Goal: Book appointment/travel/reservation

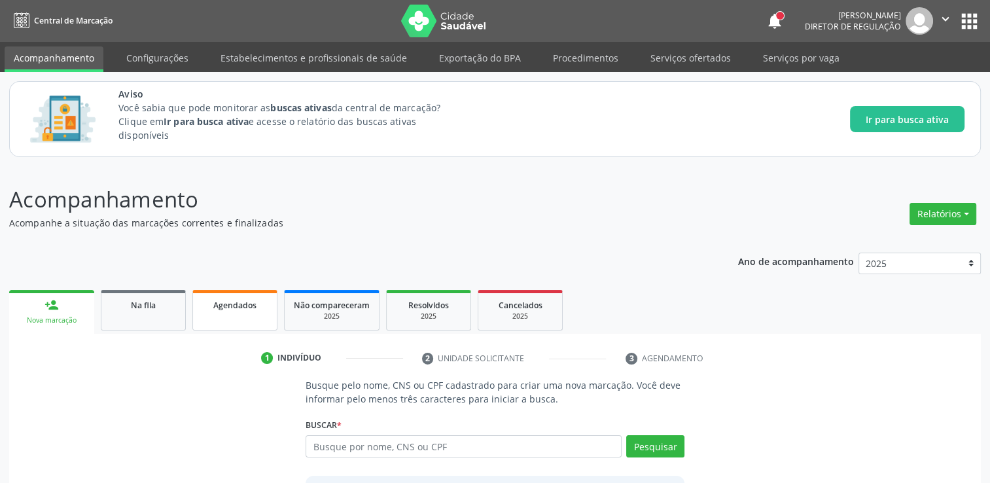
click at [249, 304] on span "Agendados" at bounding box center [234, 305] width 43 height 11
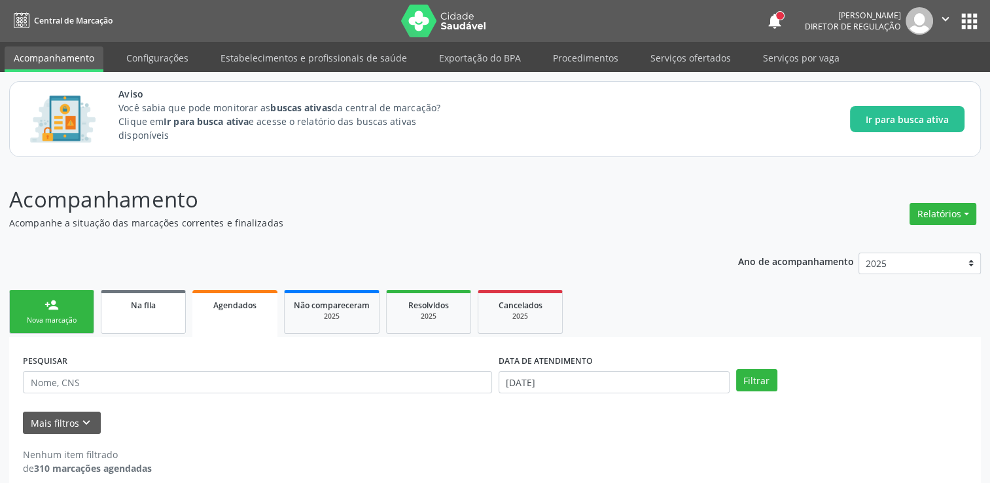
click at [142, 307] on span "Na fila" at bounding box center [143, 305] width 25 height 11
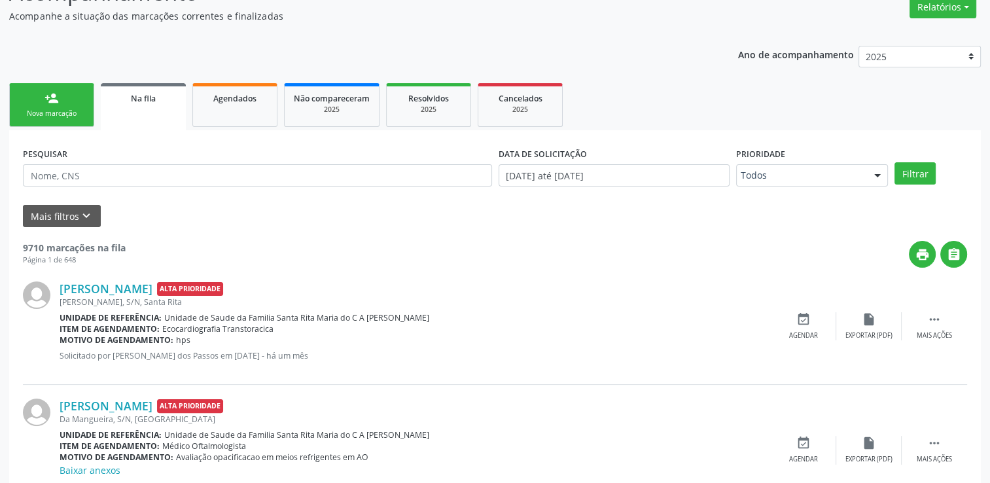
scroll to position [190, 0]
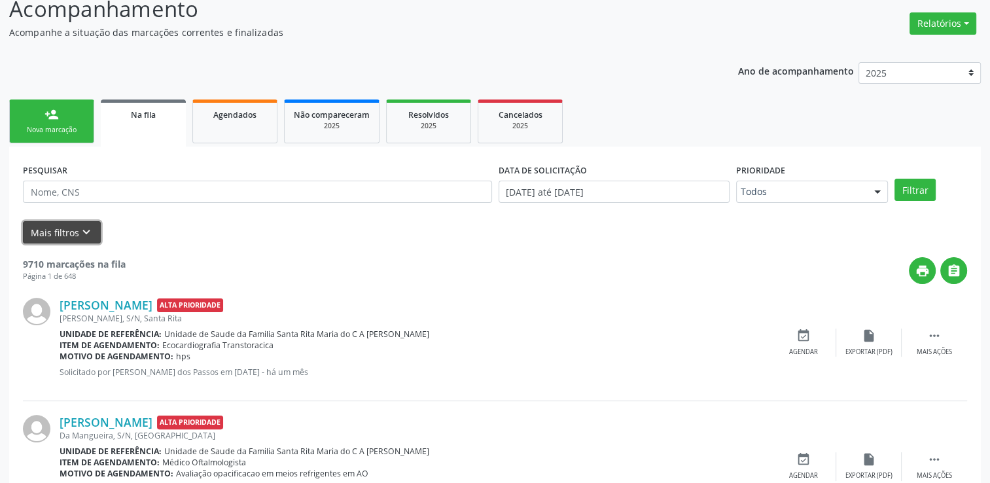
click at [80, 232] on icon "keyboard_arrow_down" at bounding box center [86, 232] width 14 height 14
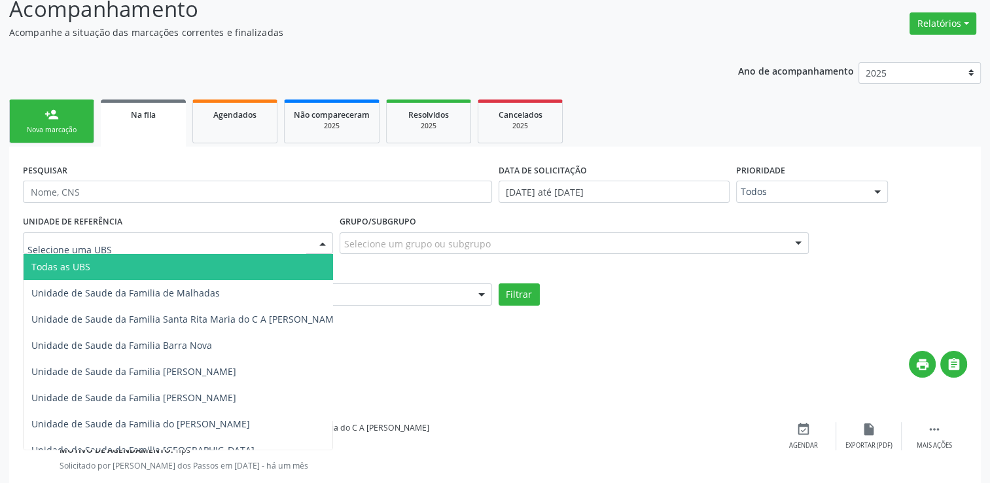
click at [194, 237] on div at bounding box center [178, 243] width 310 height 22
click at [194, 237] on input "text" at bounding box center [166, 250] width 279 height 26
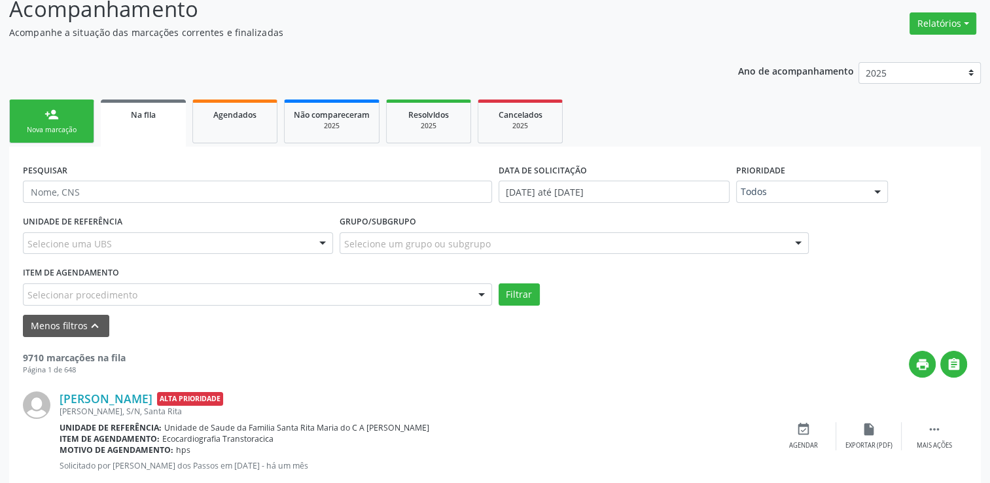
click at [323, 239] on div at bounding box center [323, 244] width 20 height 22
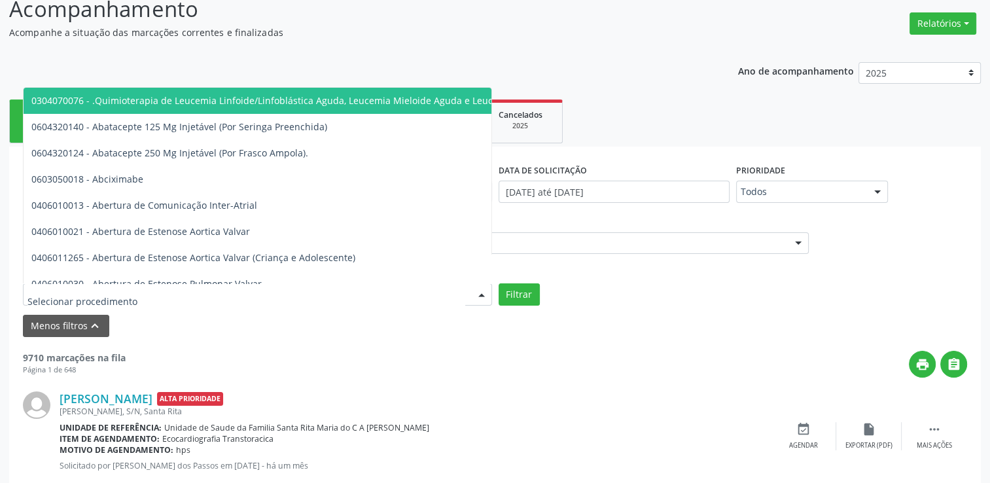
click at [309, 286] on div at bounding box center [257, 294] width 469 height 22
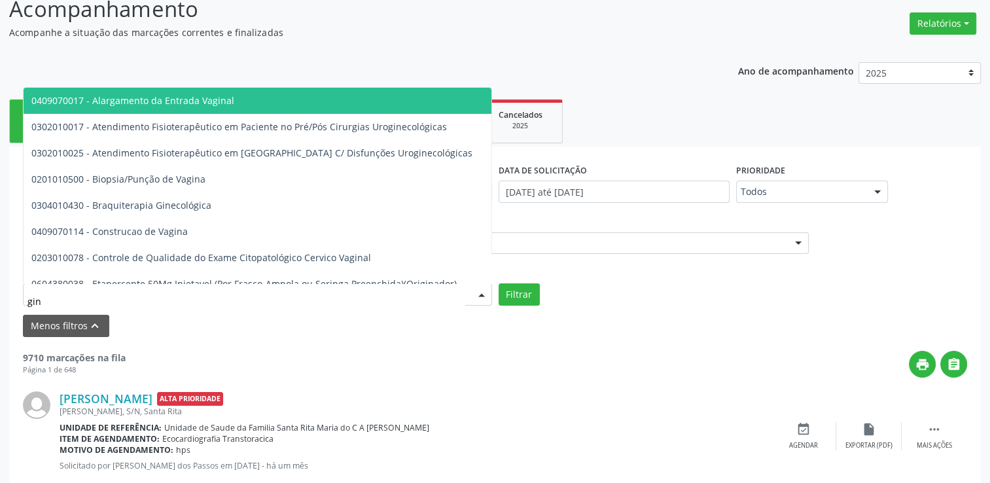
type input "gine"
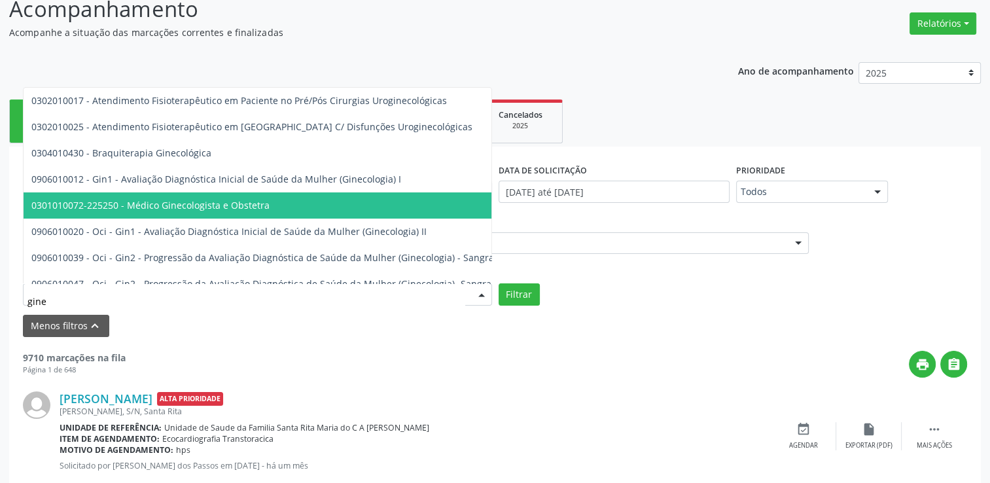
click at [254, 205] on span "0301010072-225250 - Médico Ginecologista e Obstetra" at bounding box center [150, 205] width 238 height 12
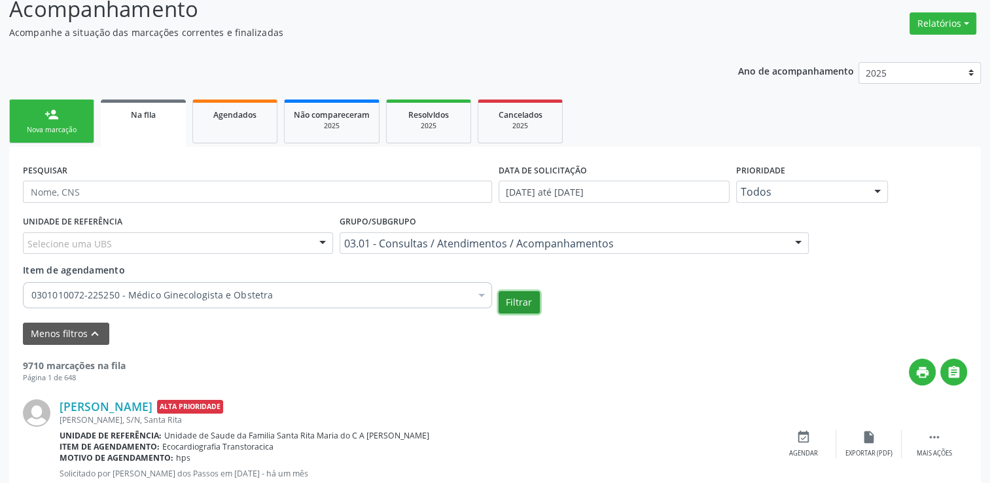
click at [530, 297] on button "Filtrar" at bounding box center [518, 302] width 41 height 22
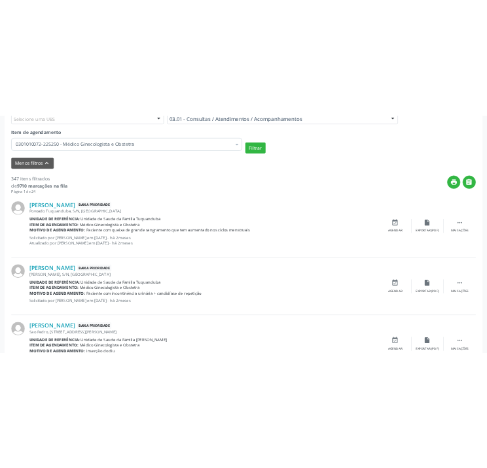
scroll to position [501, 0]
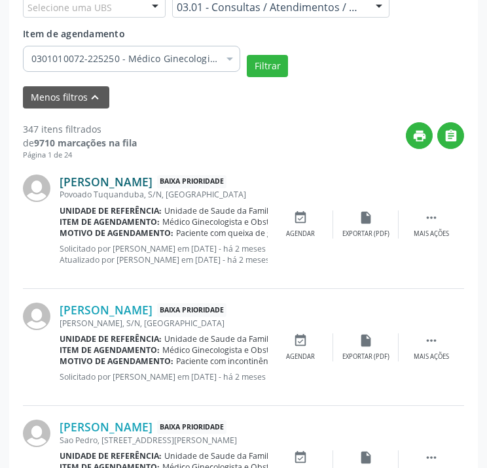
click at [120, 177] on link "[PERSON_NAME]" at bounding box center [106, 182] width 93 height 14
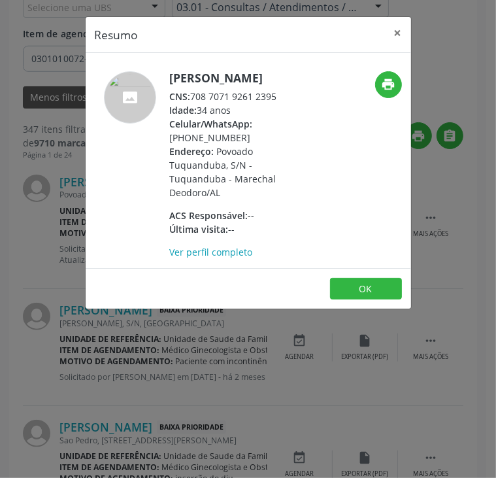
drag, startPoint x: 192, startPoint y: 109, endPoint x: 281, endPoint y: 108, distance: 89.0
click at [281, 103] on div "CNS: 708 7071 9261 2395" at bounding box center [232, 97] width 124 height 14
copy div "708 7071 9261 2395"
click at [367, 300] on button "OK" at bounding box center [366, 289] width 72 height 22
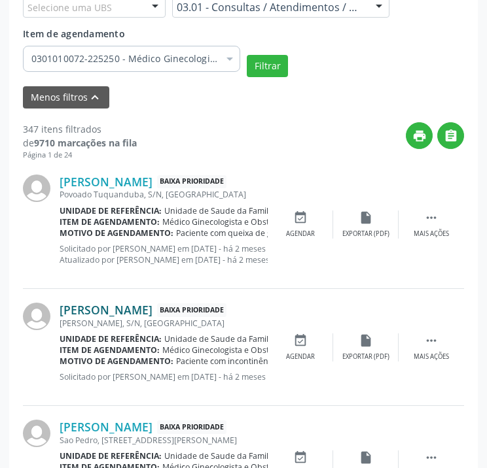
click at [105, 313] on link "[PERSON_NAME]" at bounding box center [106, 310] width 93 height 14
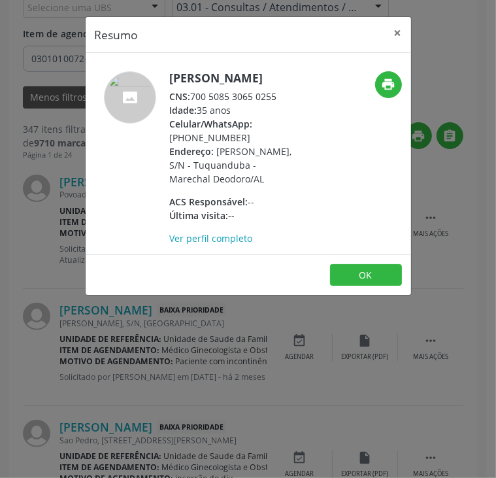
drag, startPoint x: 192, startPoint y: 109, endPoint x: 277, endPoint y: 105, distance: 85.1
click at [277, 103] on div "CNS: 700 5085 3065 0255" at bounding box center [232, 97] width 124 height 14
copy div "700 5085 3065 0255"
click at [364, 286] on button "OK" at bounding box center [366, 275] width 72 height 22
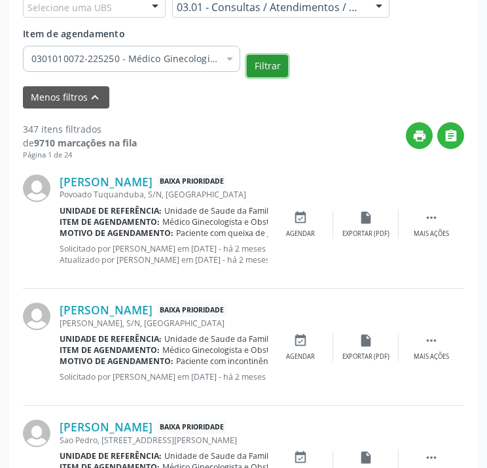
click at [254, 63] on button "Filtrar" at bounding box center [267, 66] width 41 height 22
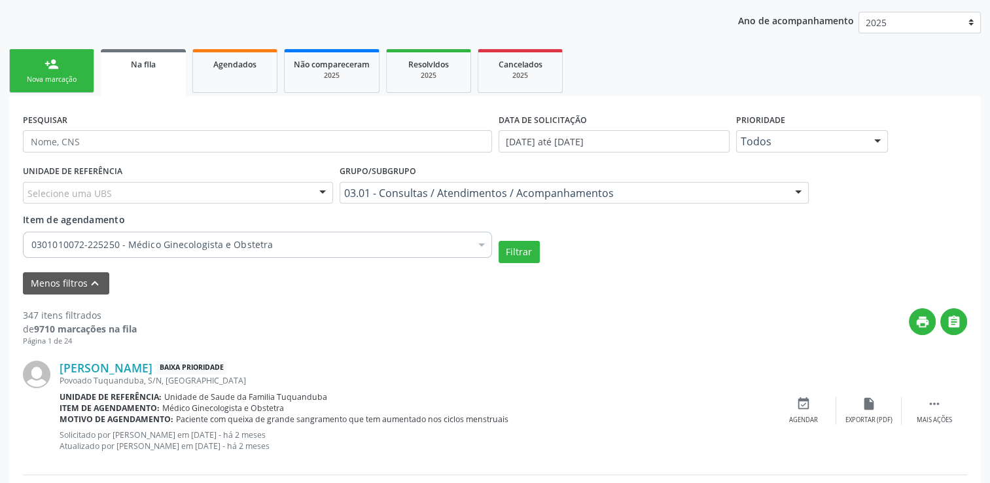
scroll to position [257, 0]
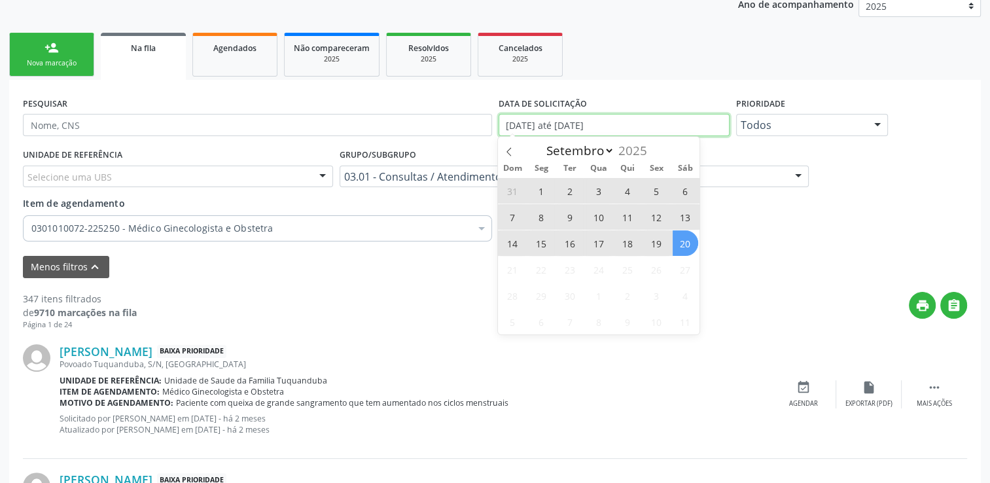
click at [557, 118] on input "[DATE] até [DATE]" at bounding box center [613, 125] width 231 height 22
click at [510, 153] on icon at bounding box center [508, 151] width 9 height 9
select select "7"
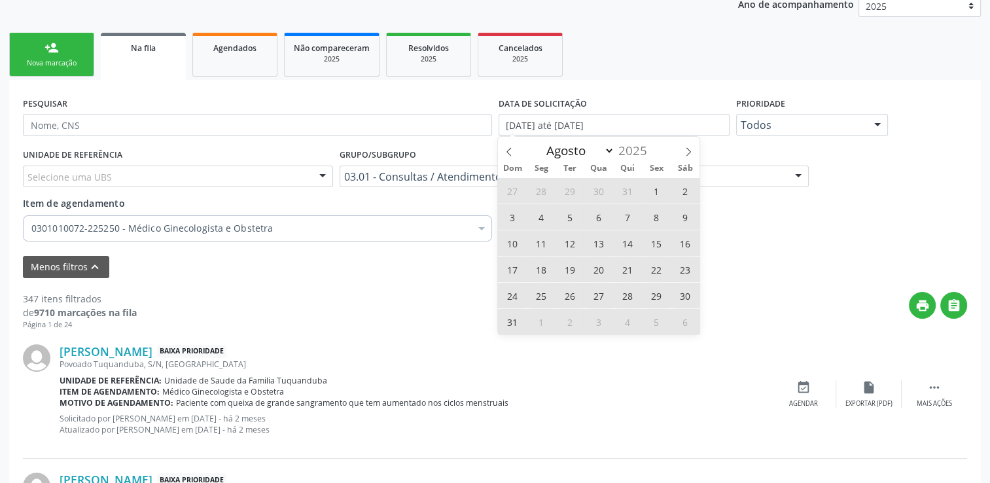
click at [651, 192] on span "1" at bounding box center [657, 191] width 26 height 26
type input "[DATE]"
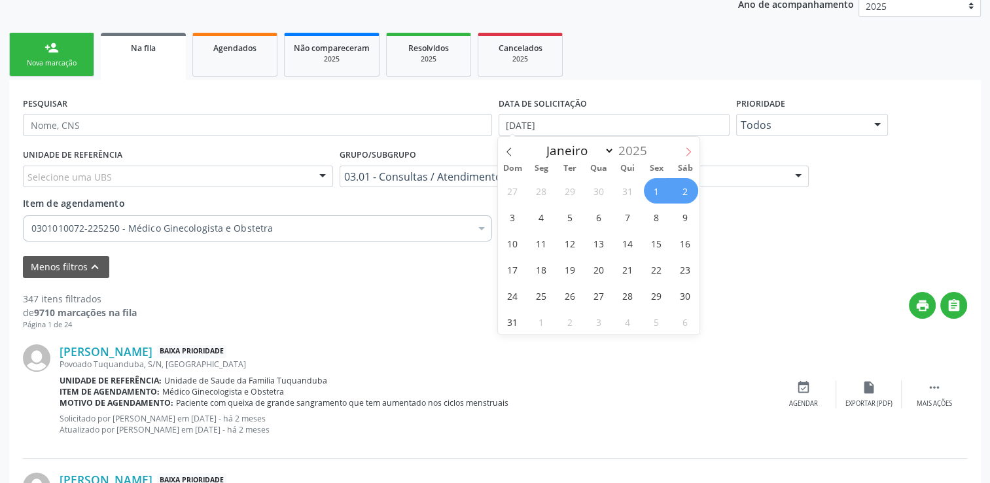
click at [687, 151] on icon at bounding box center [687, 151] width 9 height 9
select select "8"
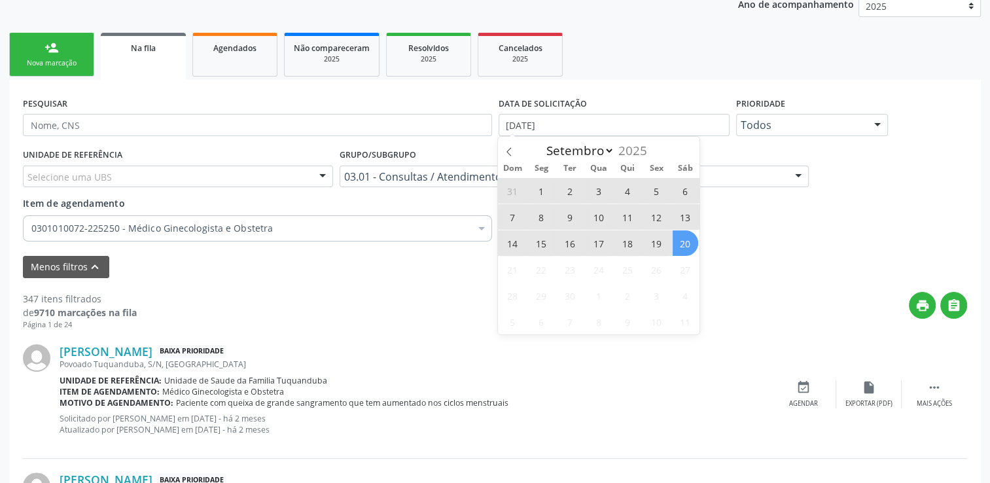
click at [678, 239] on span "20" at bounding box center [685, 243] width 26 height 26
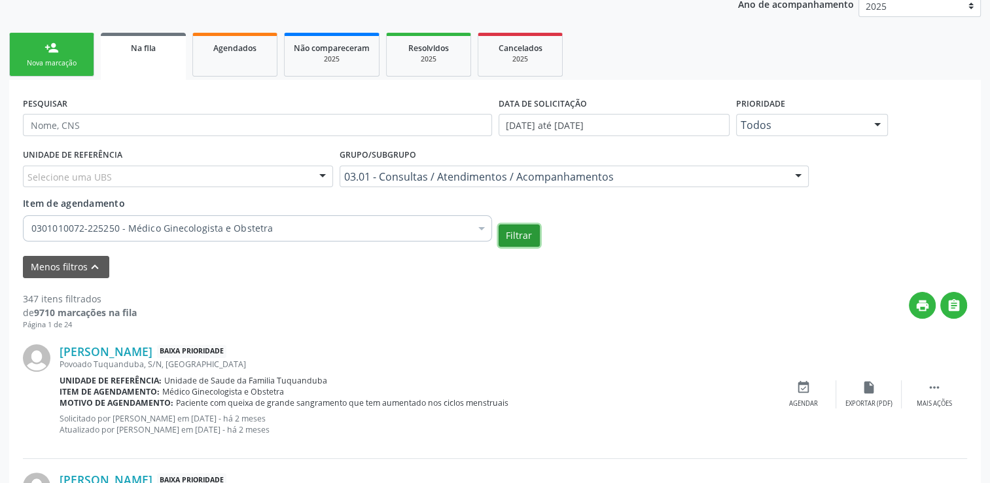
click at [517, 230] on button "Filtrar" at bounding box center [518, 235] width 41 height 22
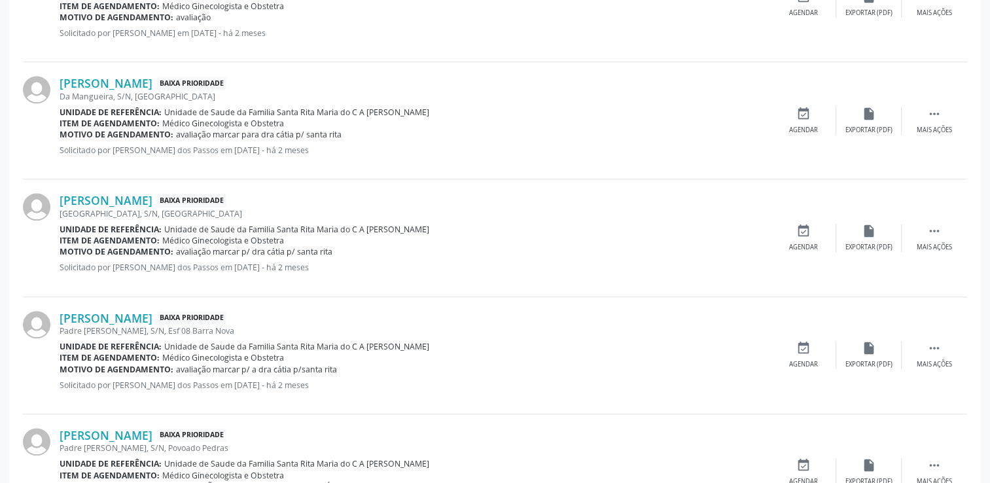
scroll to position [1349, 0]
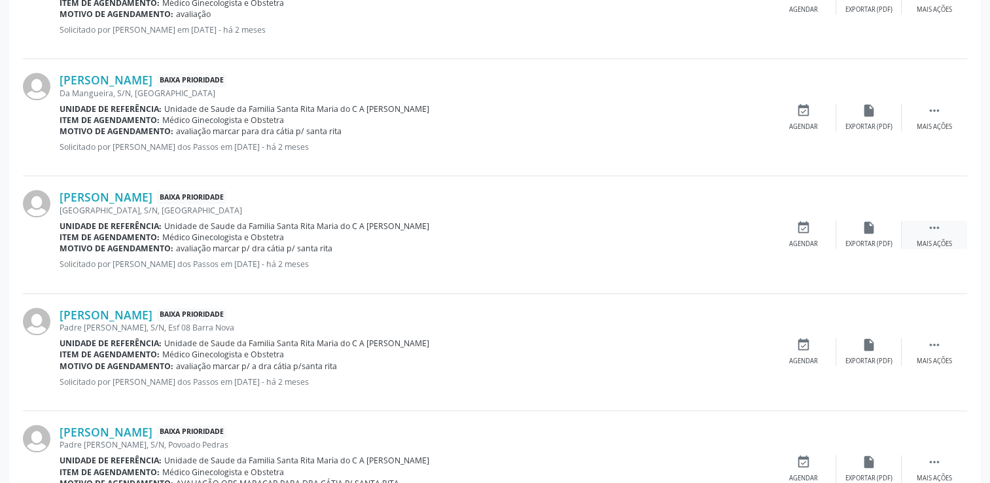
click at [934, 222] on icon "" at bounding box center [934, 227] width 14 height 14
click at [723, 158] on div "[PERSON_NAME] Baixa Prioridade Da Mangueira, S/N, [GEOGRAPHIC_DATA] Unidade de …" at bounding box center [415, 117] width 711 height 89
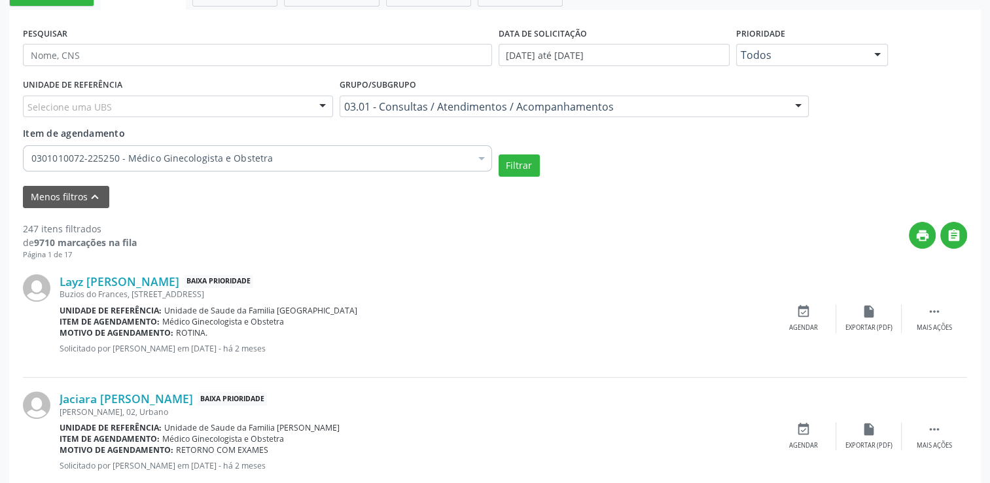
scroll to position [346, 0]
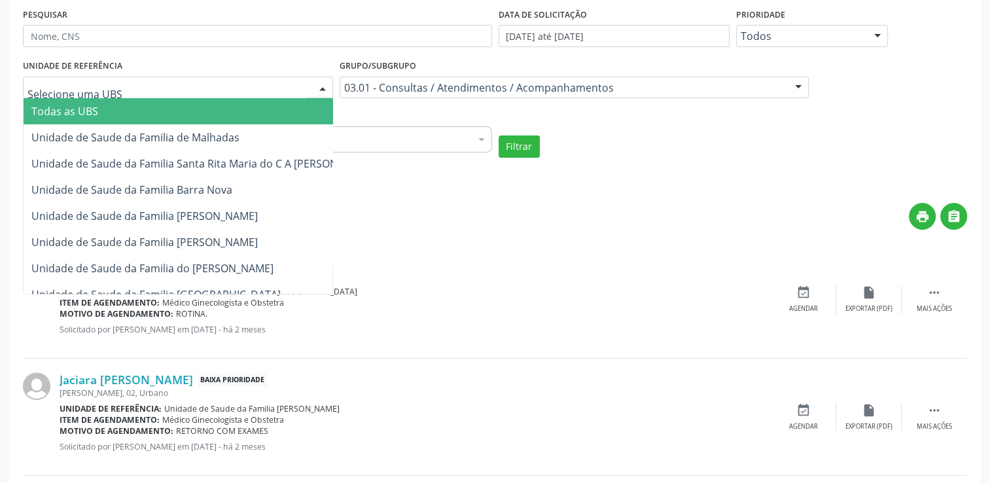
click at [319, 85] on div at bounding box center [323, 88] width 20 height 22
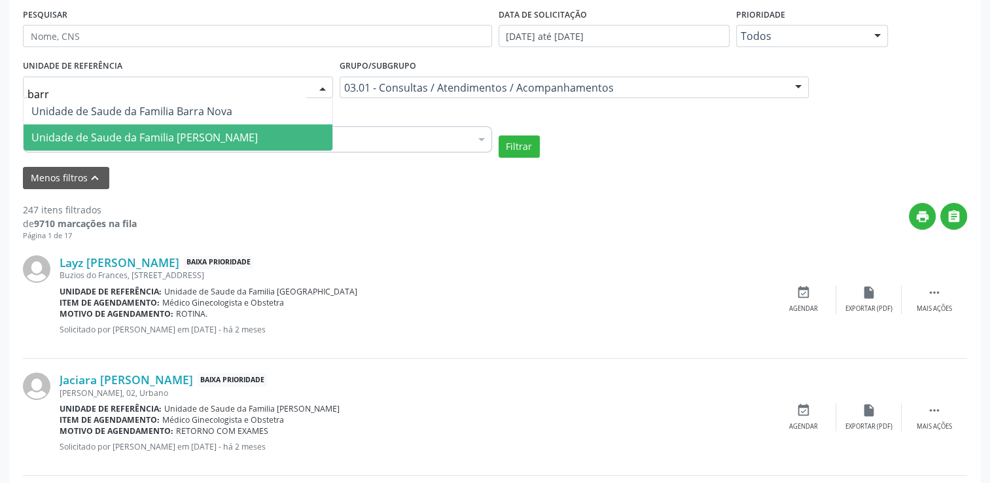
click at [233, 127] on span "Unidade de Saude da Familia [PERSON_NAME]" at bounding box center [178, 137] width 309 height 26
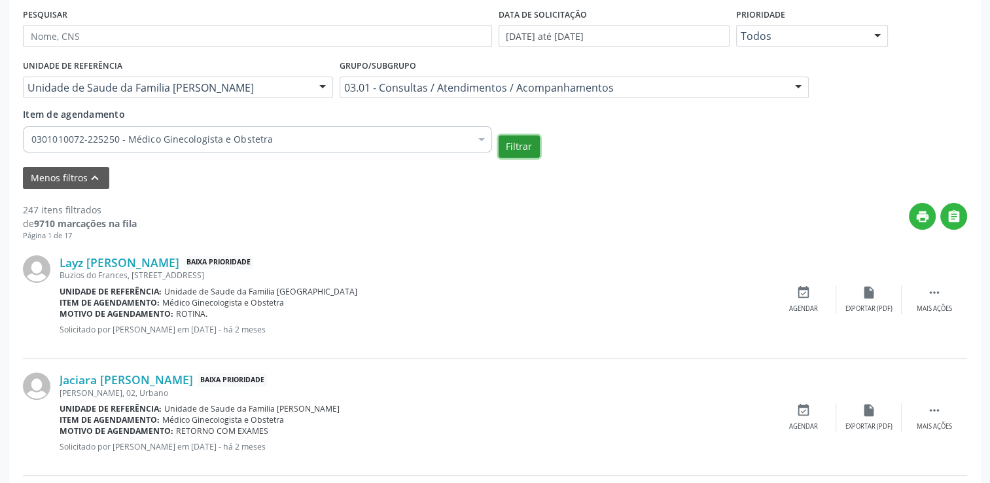
click at [528, 142] on button "Filtrar" at bounding box center [518, 146] width 41 height 22
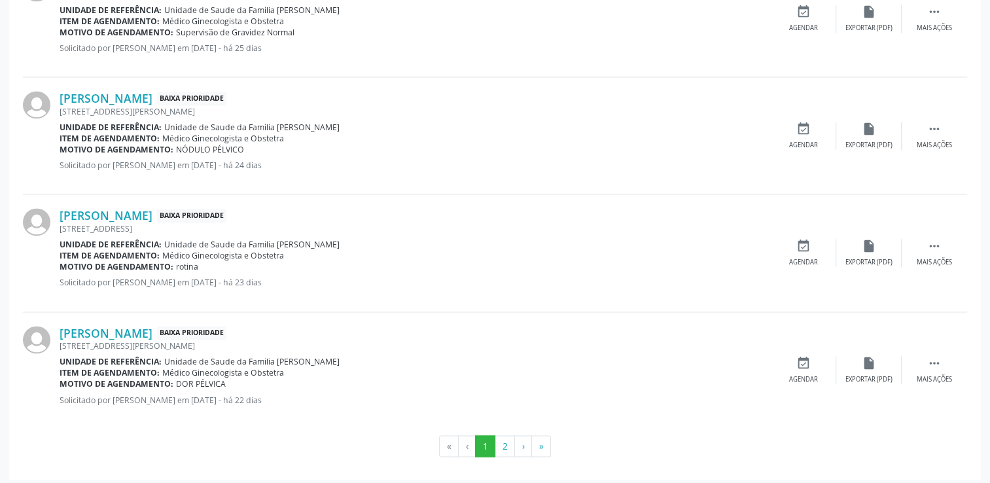
scroll to position [1918, 0]
click at [508, 439] on button "2" at bounding box center [504, 444] width 20 height 22
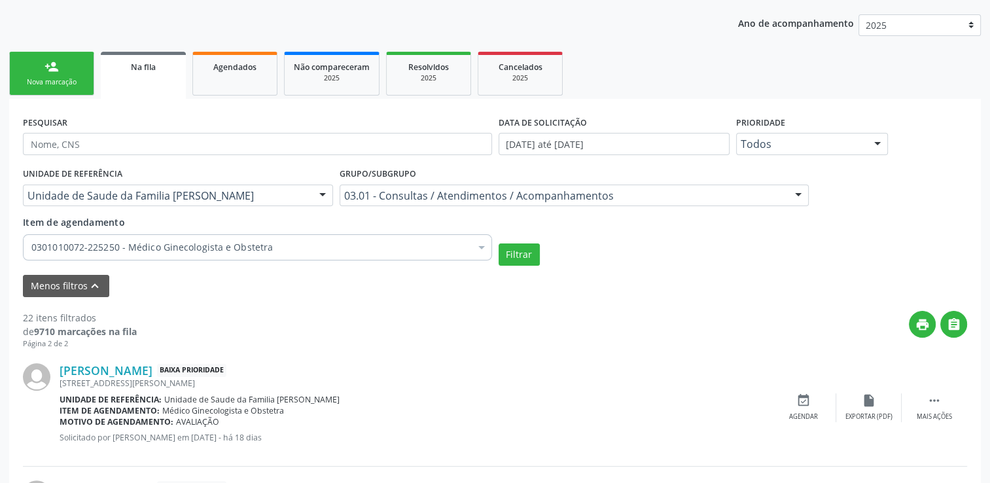
scroll to position [232, 0]
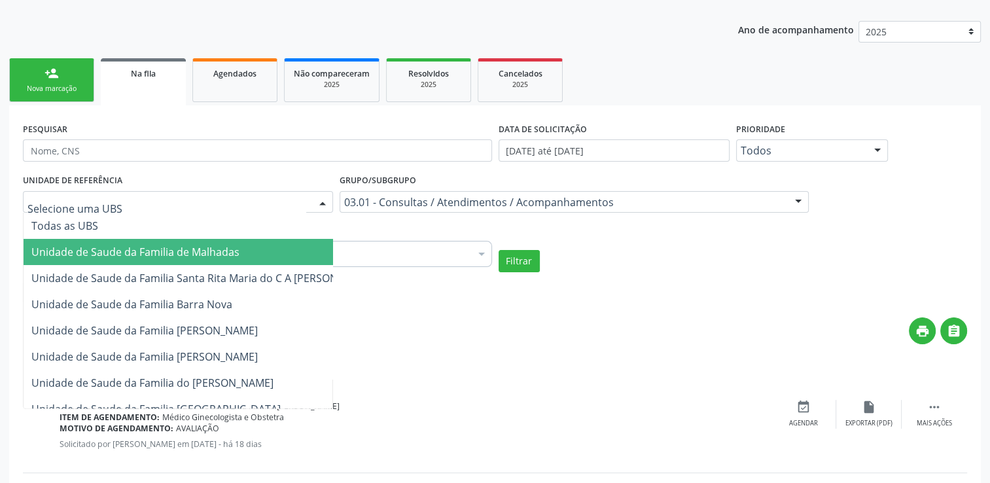
click at [320, 200] on div at bounding box center [323, 203] width 20 height 22
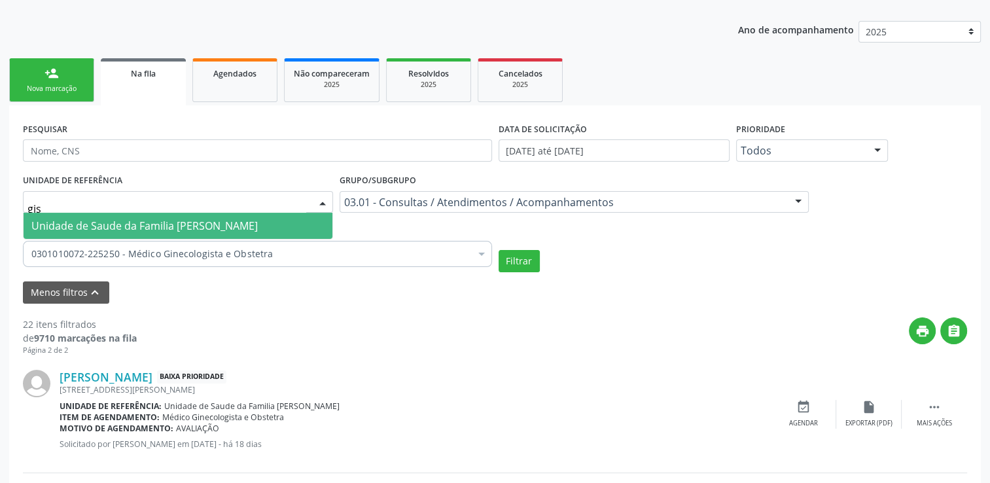
click at [166, 224] on span "Unidade de Saude da Familia [PERSON_NAME]" at bounding box center [144, 225] width 226 height 14
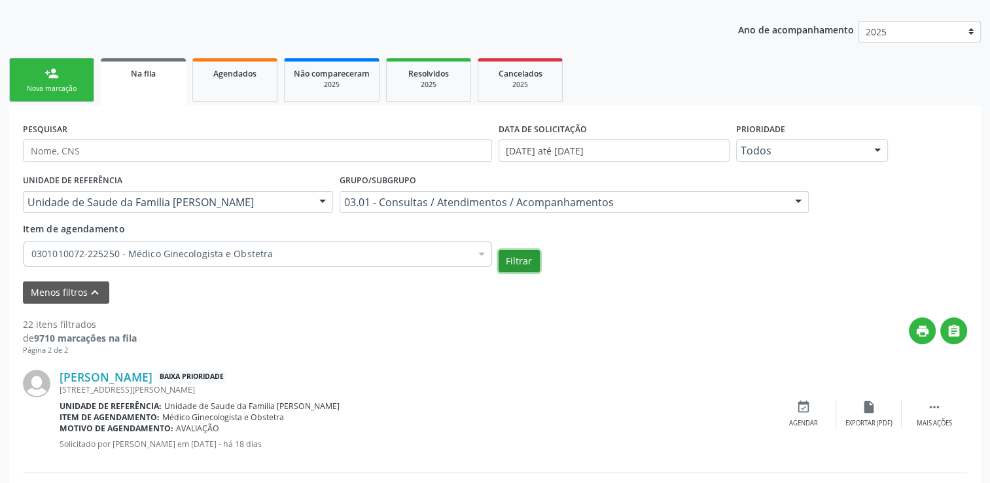
click at [528, 267] on button "Filtrar" at bounding box center [518, 261] width 41 height 22
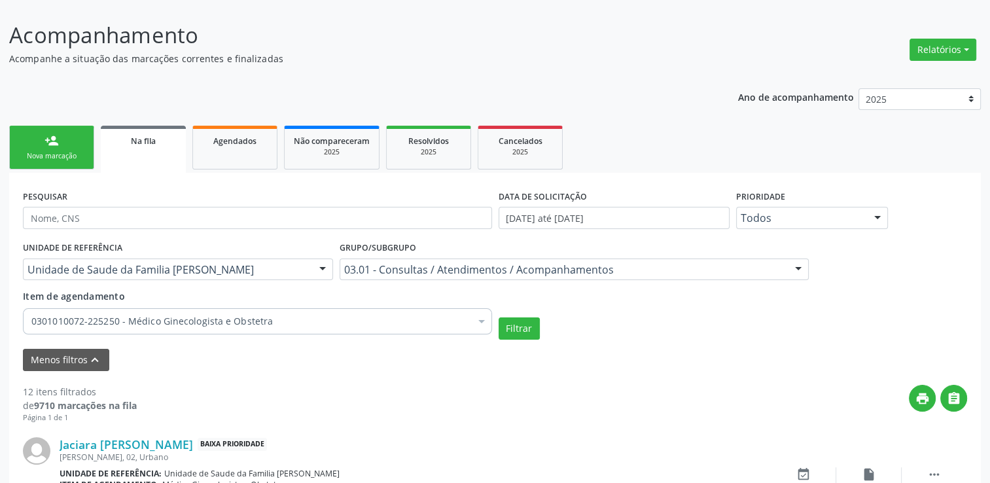
scroll to position [160, 0]
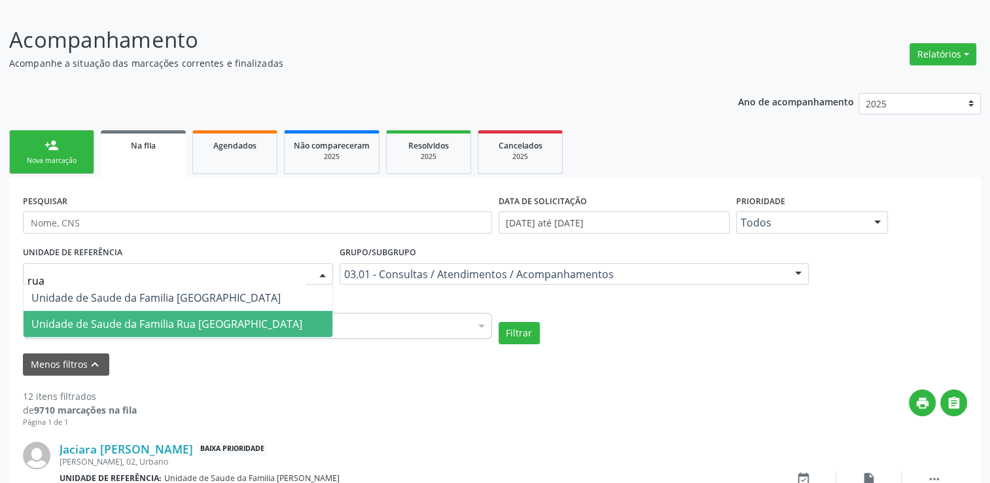
click at [228, 322] on span "Unidade de Saude da Familia Rua [GEOGRAPHIC_DATA]" at bounding box center [166, 324] width 271 height 14
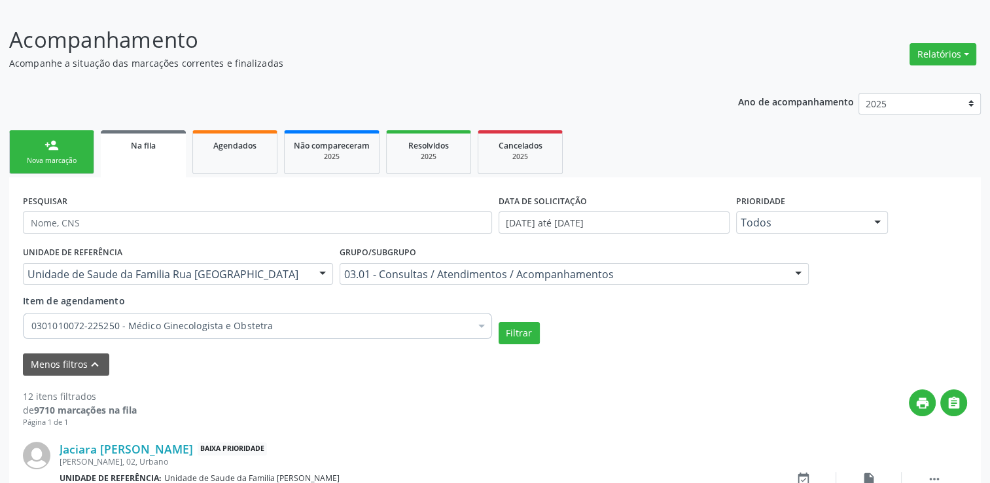
click at [228, 322] on div "UNIDADE DE REFERÊNCIA Unidade de Saude da Familia Rua Nova Massagueira II Todas…" at bounding box center [495, 293] width 950 height 101
click at [522, 326] on button "Filtrar" at bounding box center [518, 333] width 41 height 22
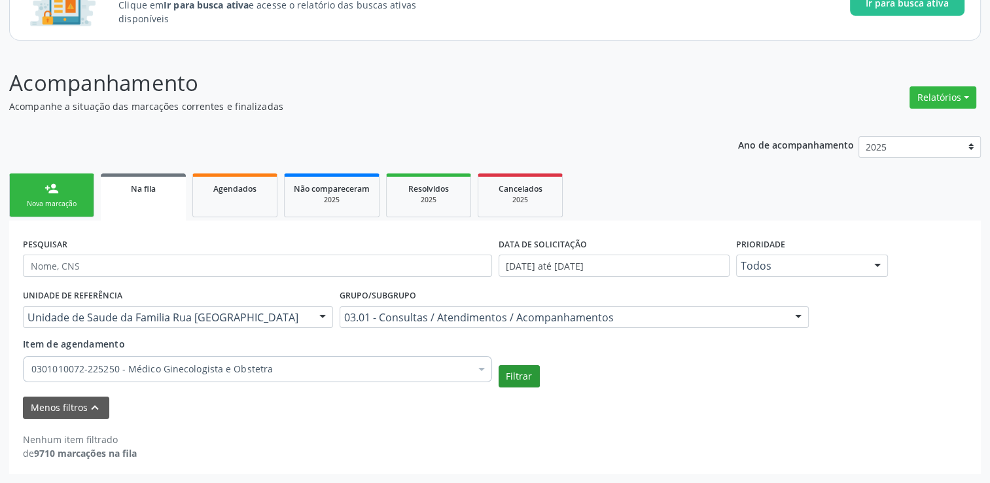
scroll to position [115, 0]
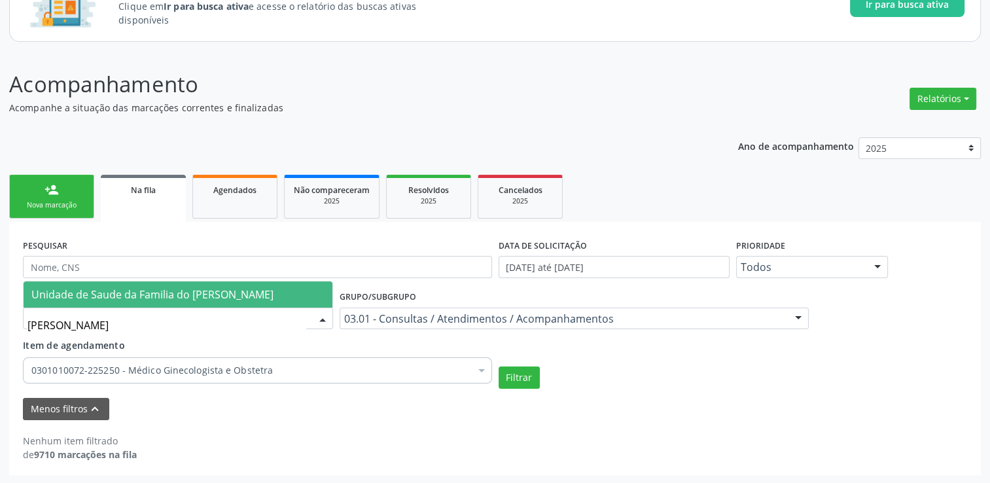
click at [239, 297] on span "Unidade de Saude da Familia do [PERSON_NAME]" at bounding box center [178, 294] width 309 height 26
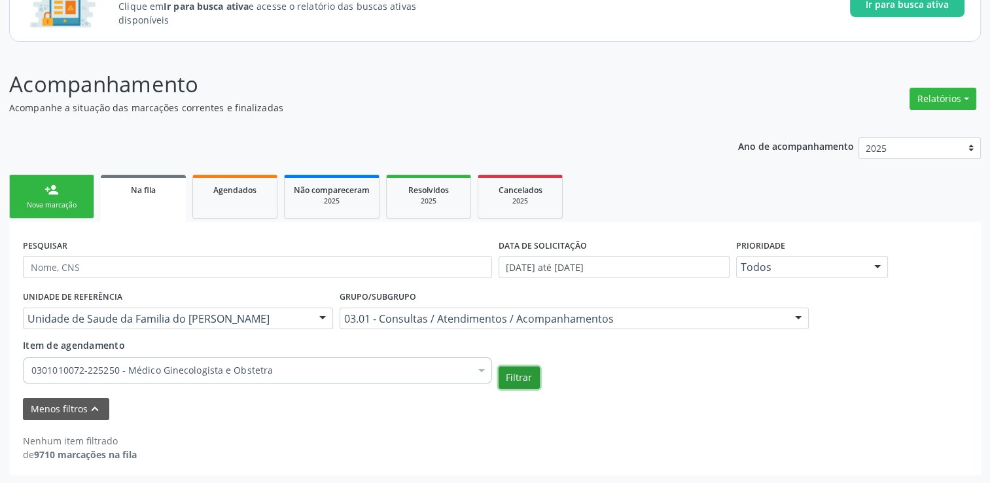
click at [536, 386] on button "Filtrar" at bounding box center [518, 377] width 41 height 22
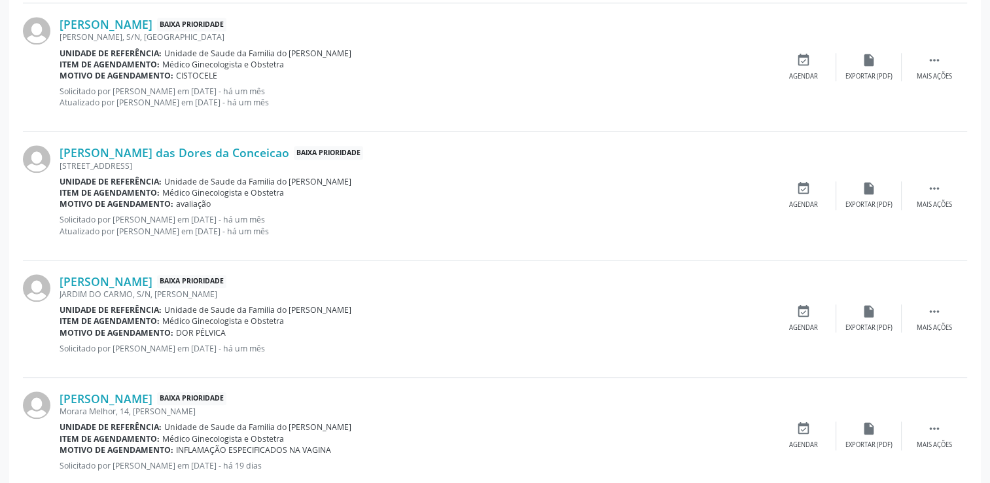
scroll to position [1184, 0]
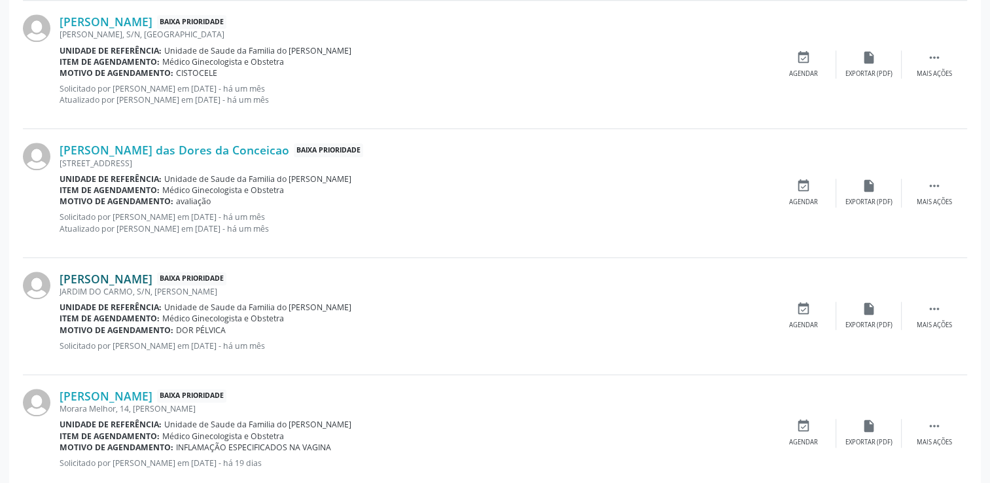
click at [146, 271] on link "[PERSON_NAME]" at bounding box center [106, 278] width 93 height 14
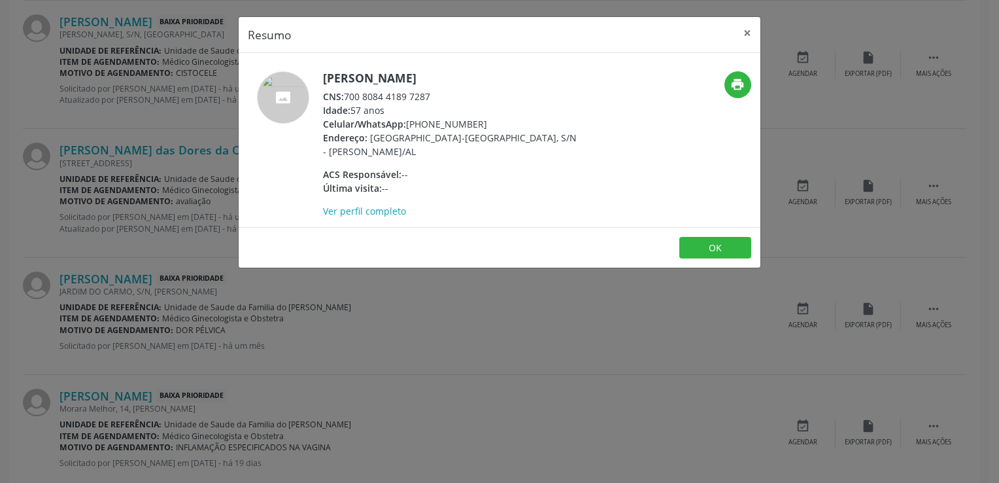
click at [364, 116] on div "Idade: 57 anos" at bounding box center [450, 110] width 254 height 14
click at [751, 35] on button "×" at bounding box center [747, 33] width 26 height 32
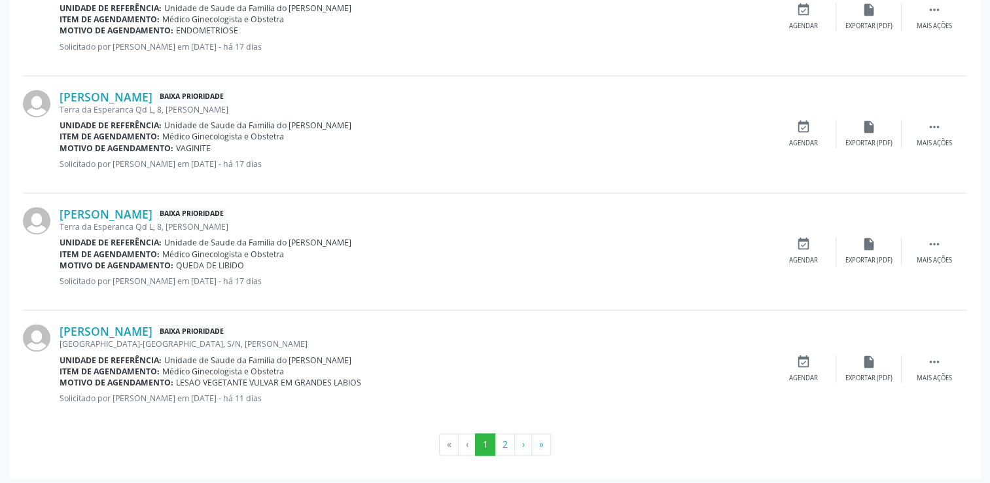
scroll to position [1952, 0]
click at [506, 435] on button "2" at bounding box center [504, 444] width 20 height 22
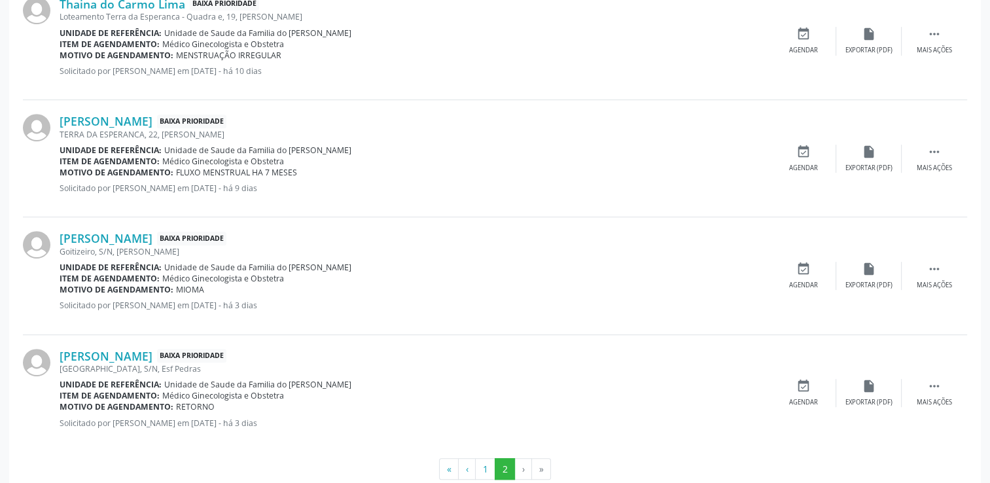
scroll to position [630, 0]
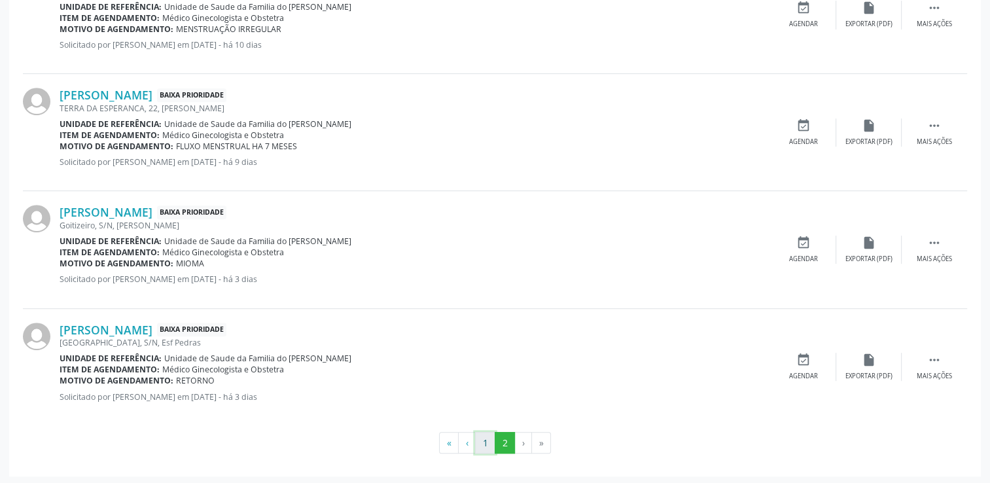
click at [485, 445] on button "1" at bounding box center [485, 443] width 20 height 22
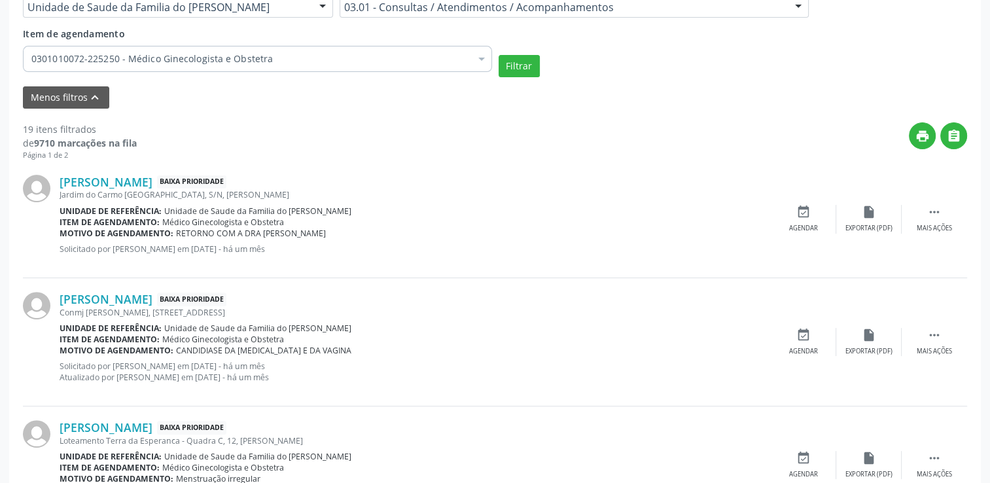
scroll to position [426, 0]
click at [309, 11] on div "Unidade de Saude da Familia do [PERSON_NAME]" at bounding box center [178, 8] width 310 height 22
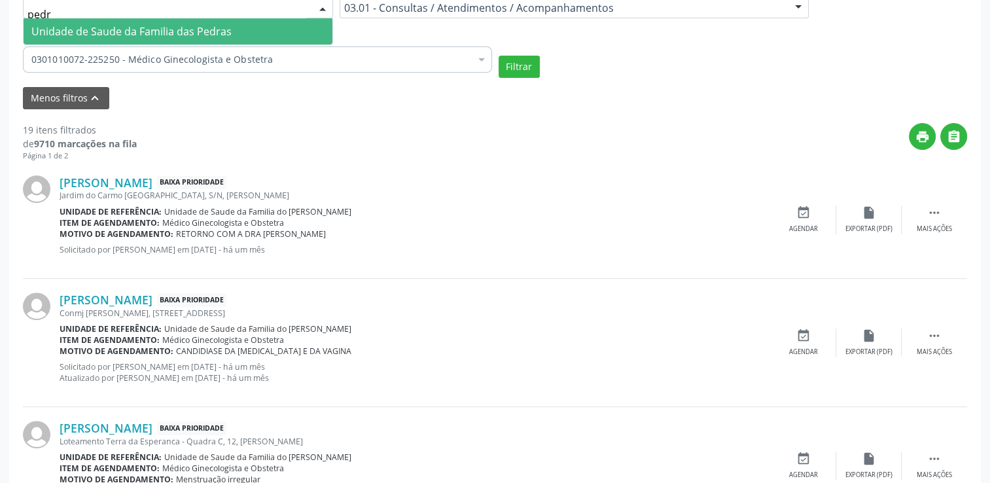
click at [278, 27] on span "Unidade de Saude da Familia das Pedras" at bounding box center [178, 31] width 309 height 26
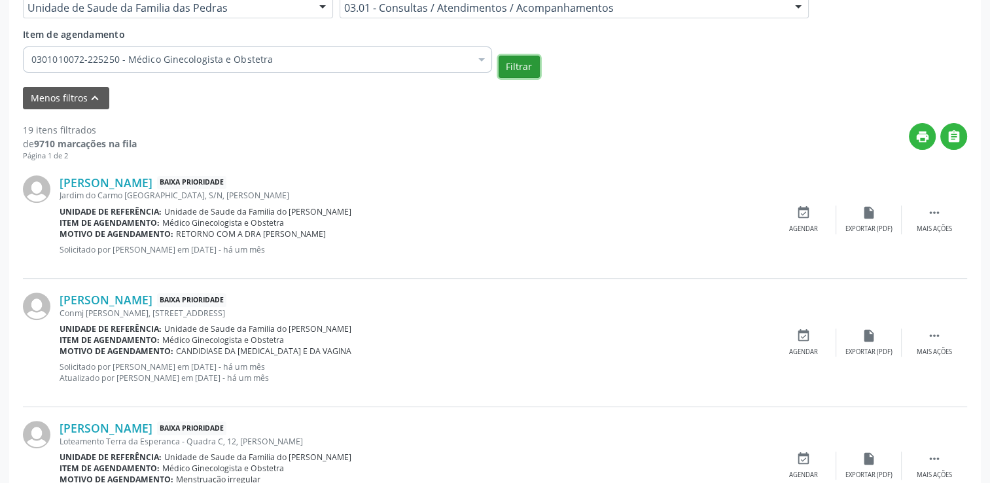
click at [525, 70] on button "Filtrar" at bounding box center [518, 67] width 41 height 22
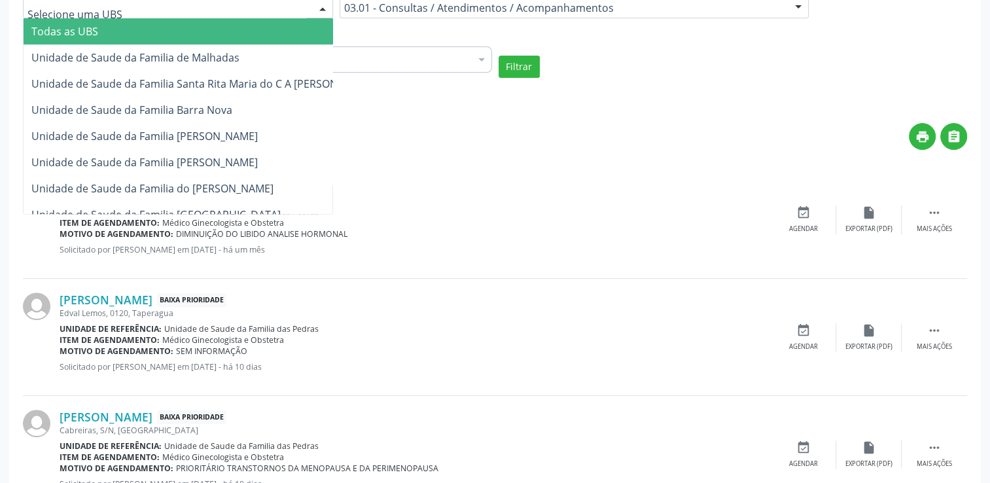
click at [306, 12] on div at bounding box center [178, 8] width 310 height 22
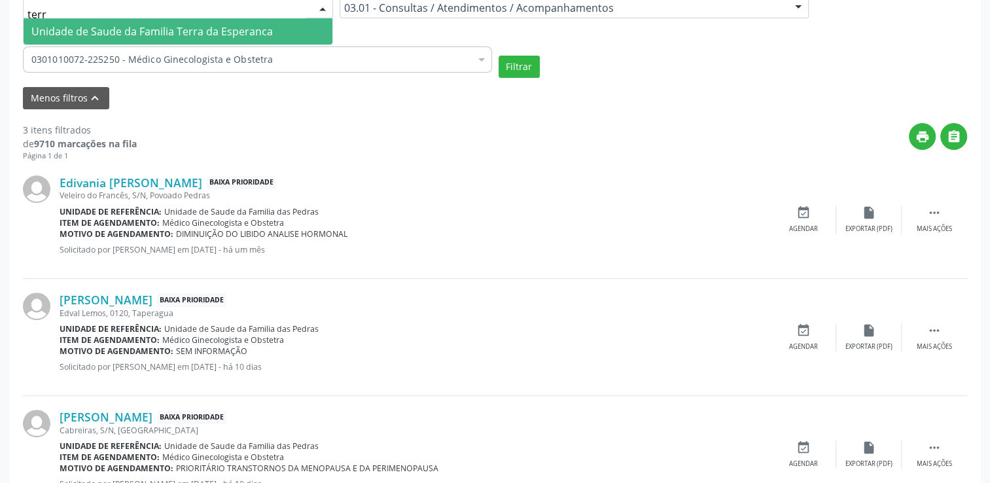
click at [258, 24] on span "Unidade de Saude da Familia Terra da Esperanca" at bounding box center [151, 31] width 241 height 14
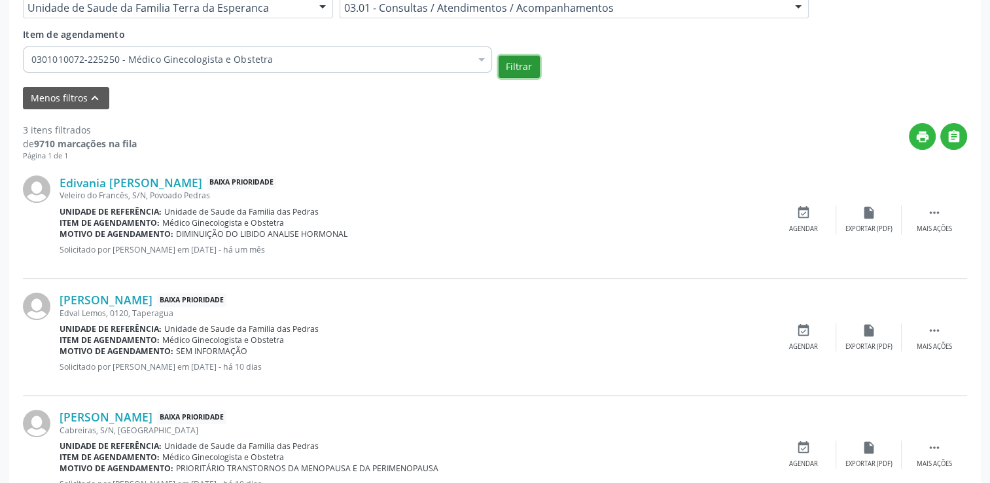
click at [534, 61] on button "Filtrar" at bounding box center [518, 67] width 41 height 22
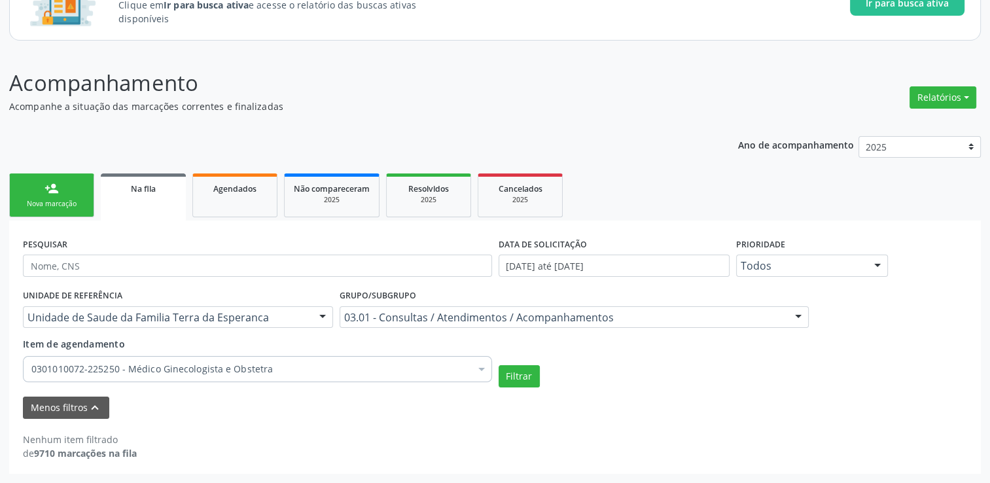
scroll to position [115, 0]
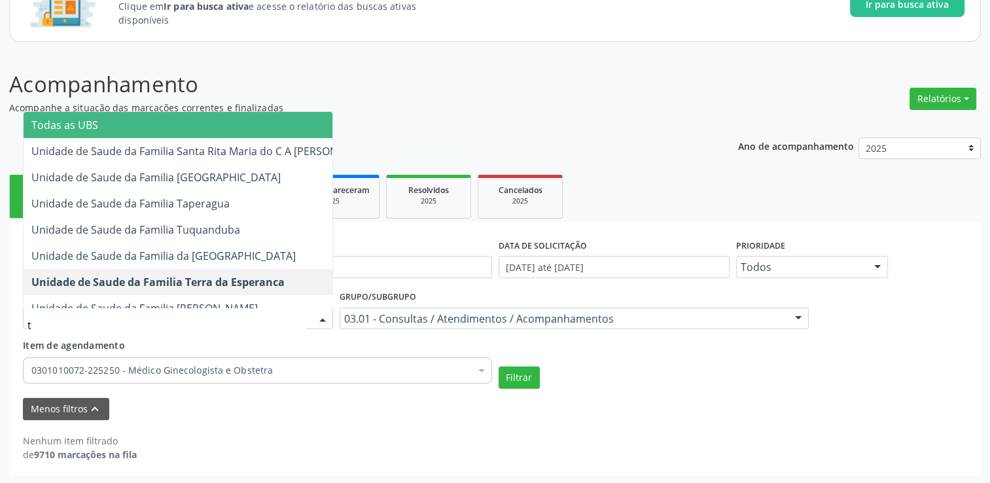
type input "tu"
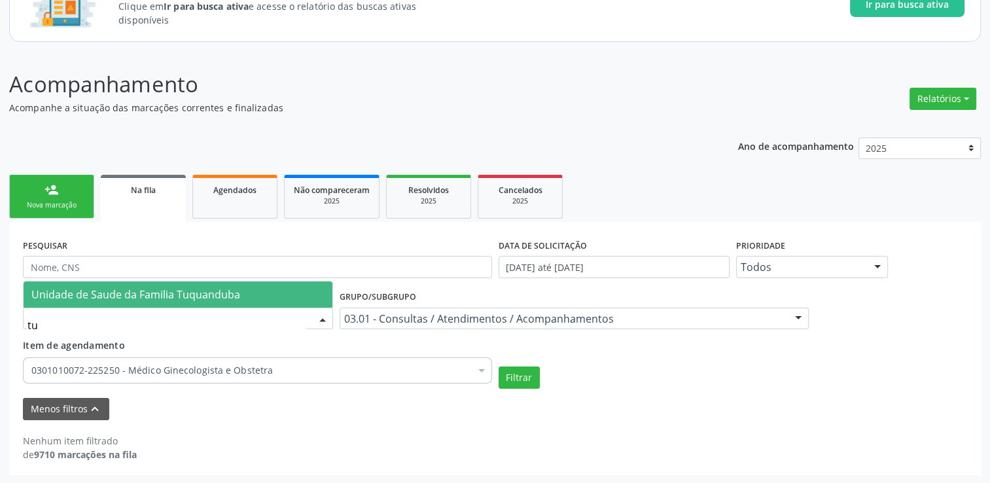
click at [258, 298] on span "Unidade de Saude da Familia Tuquanduba" at bounding box center [178, 294] width 309 height 26
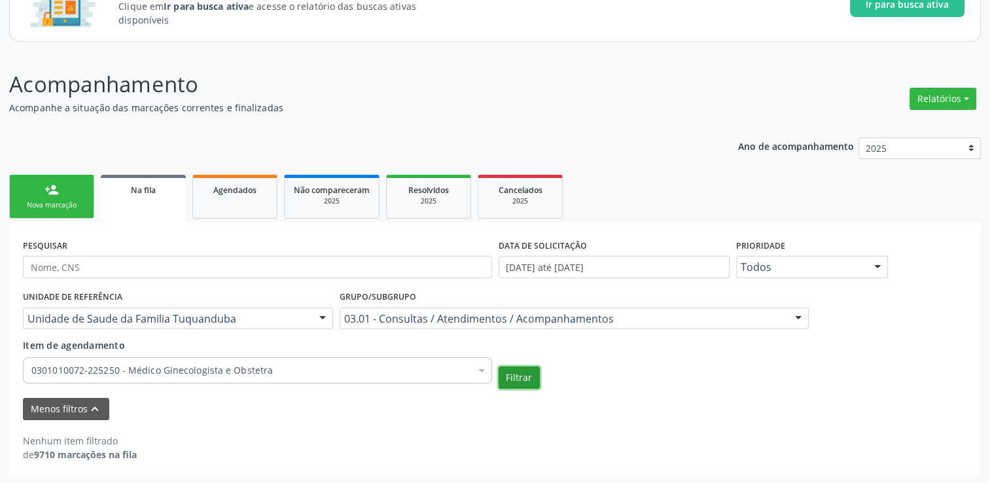
click at [515, 371] on button "Filtrar" at bounding box center [518, 377] width 41 height 22
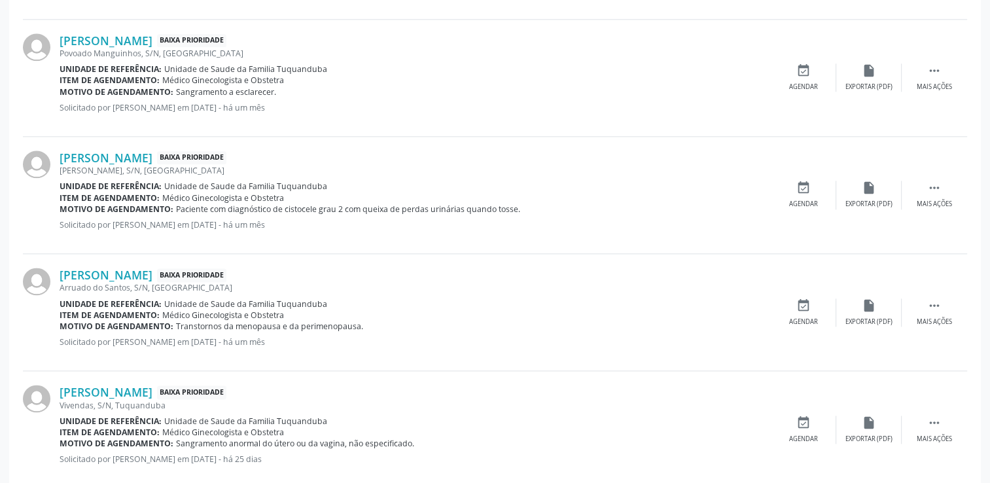
scroll to position [1647, 0]
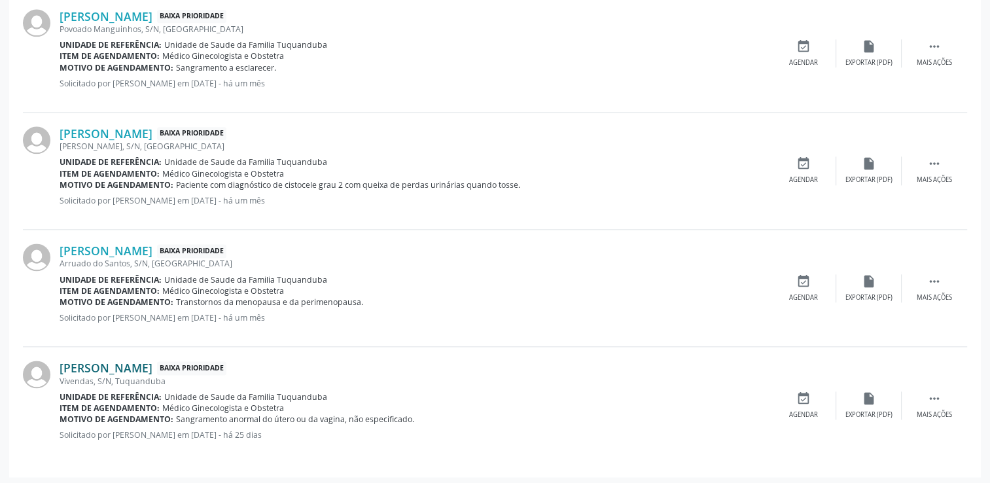
click at [118, 363] on link "[PERSON_NAME]" at bounding box center [106, 367] width 93 height 14
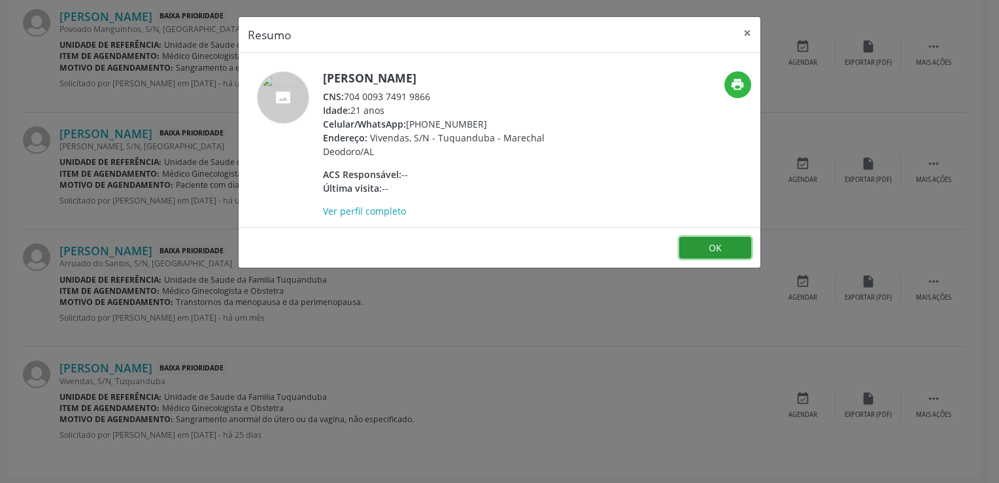
click at [698, 244] on button "OK" at bounding box center [716, 248] width 72 height 22
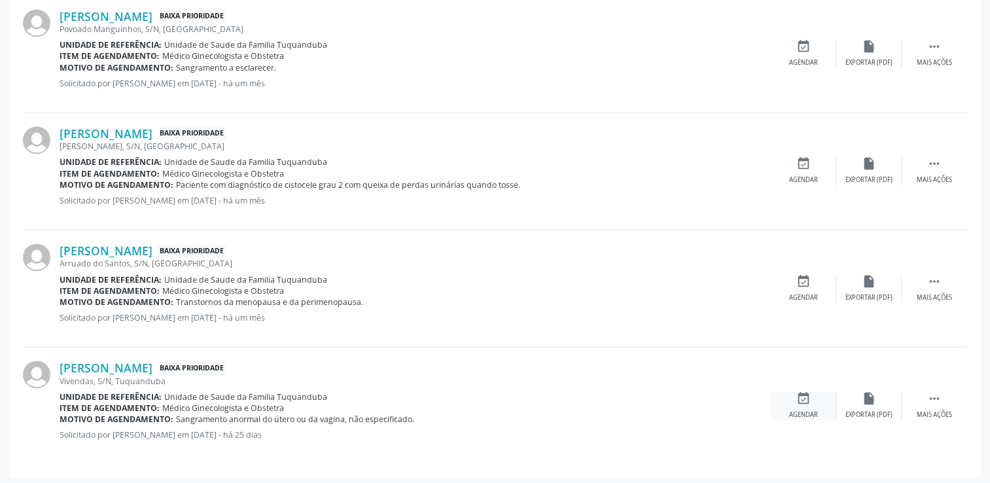
click at [814, 399] on div "event_available Agendar" at bounding box center [802, 405] width 65 height 28
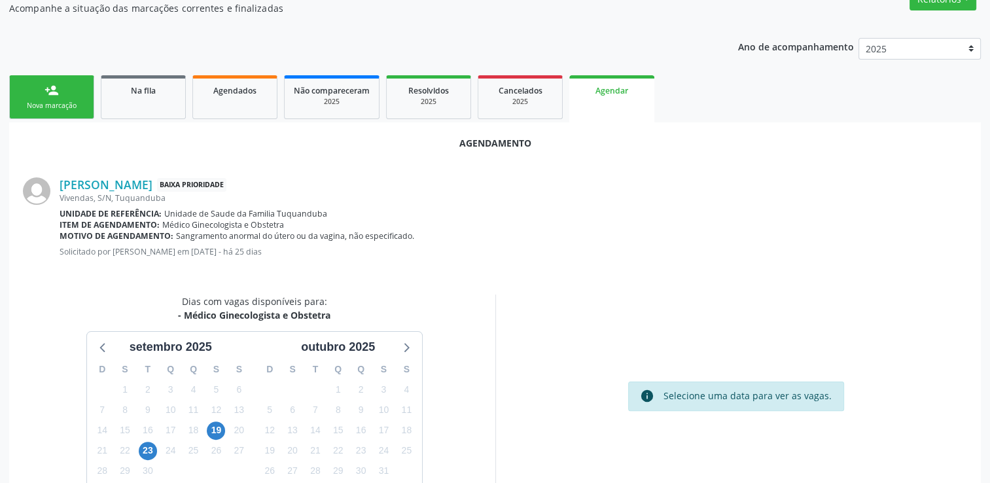
scroll to position [237, 0]
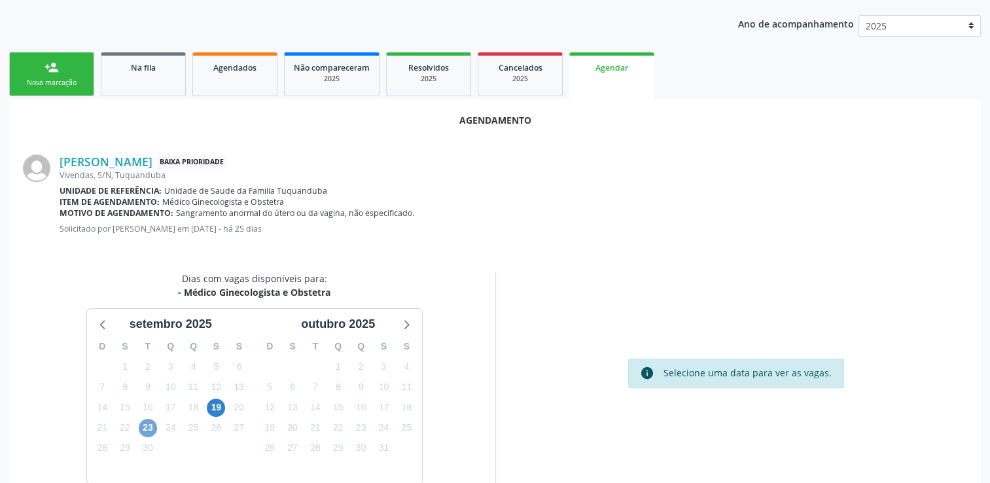
click at [150, 426] on span "23" at bounding box center [148, 428] width 18 height 18
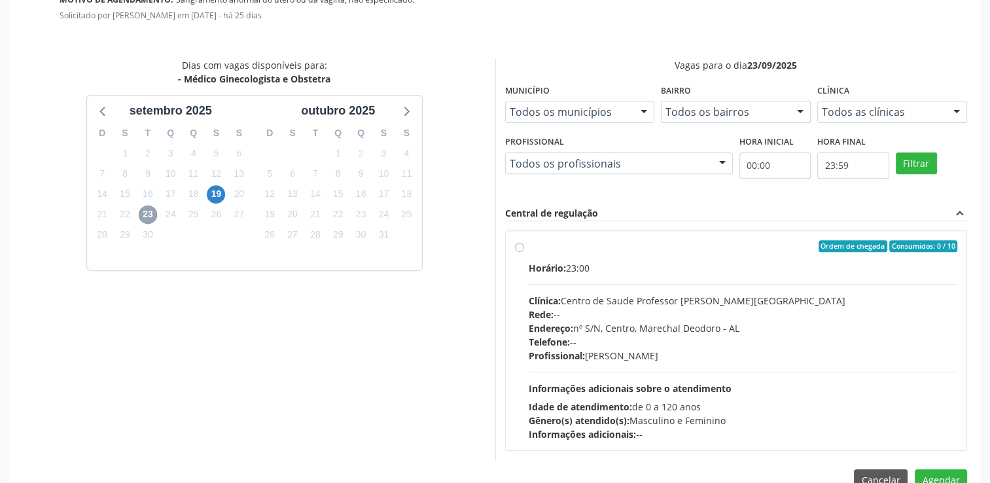
scroll to position [452, 0]
click at [141, 211] on span "23" at bounding box center [148, 213] width 18 height 18
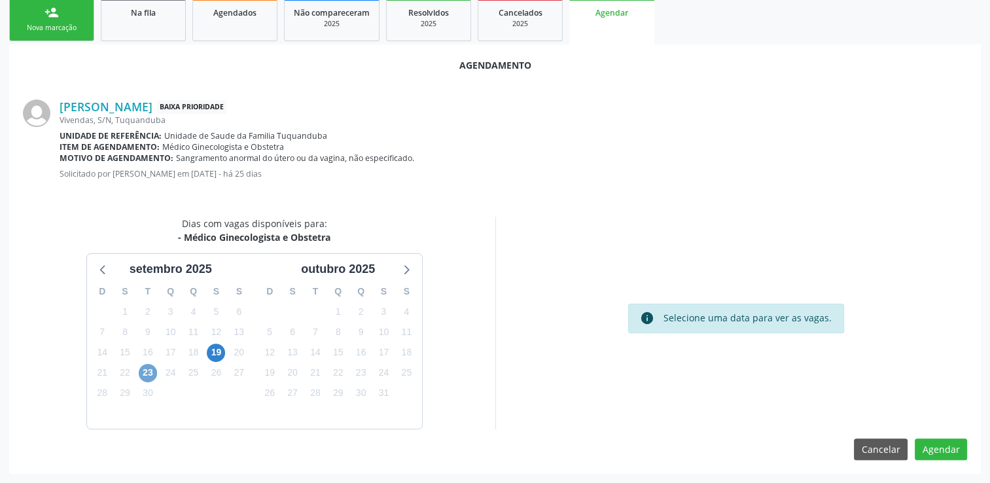
scroll to position [290, 0]
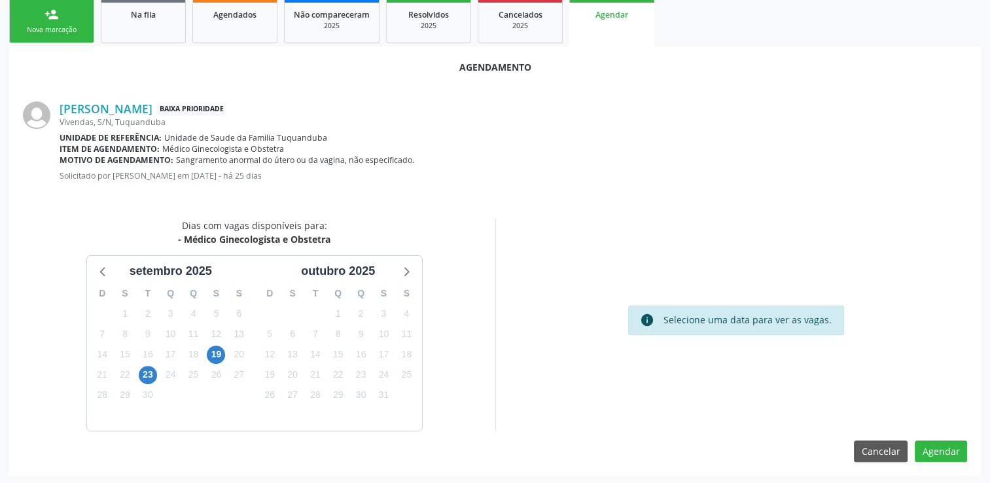
drag, startPoint x: 620, startPoint y: 300, endPoint x: 418, endPoint y: 90, distance: 291.4
click at [418, 90] on div "Agendamento [PERSON_NAME] Baixa Prioridade Vivendas, S/N, [GEOGRAPHIC_DATA] Uni…" at bounding box center [494, 260] width 971 height 429
click at [170, 64] on div "Agendamento" at bounding box center [495, 67] width 944 height 14
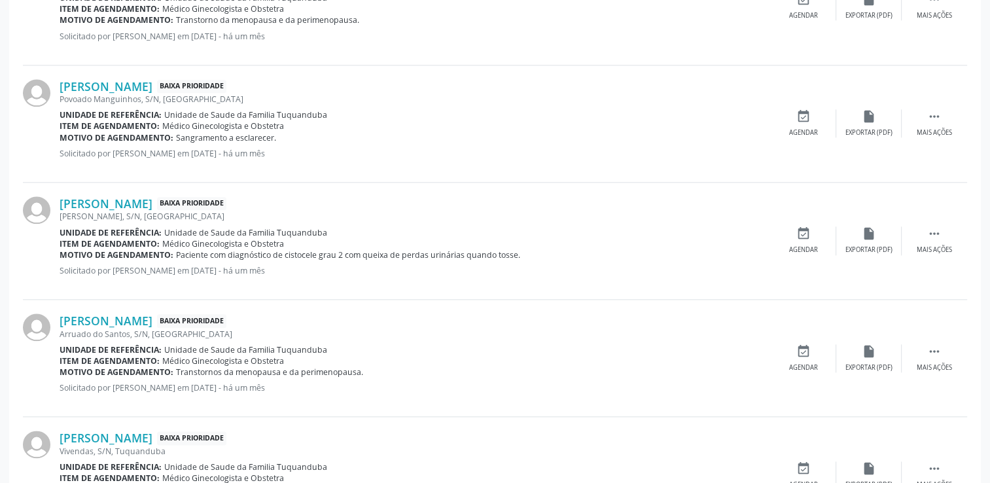
scroll to position [1519, 0]
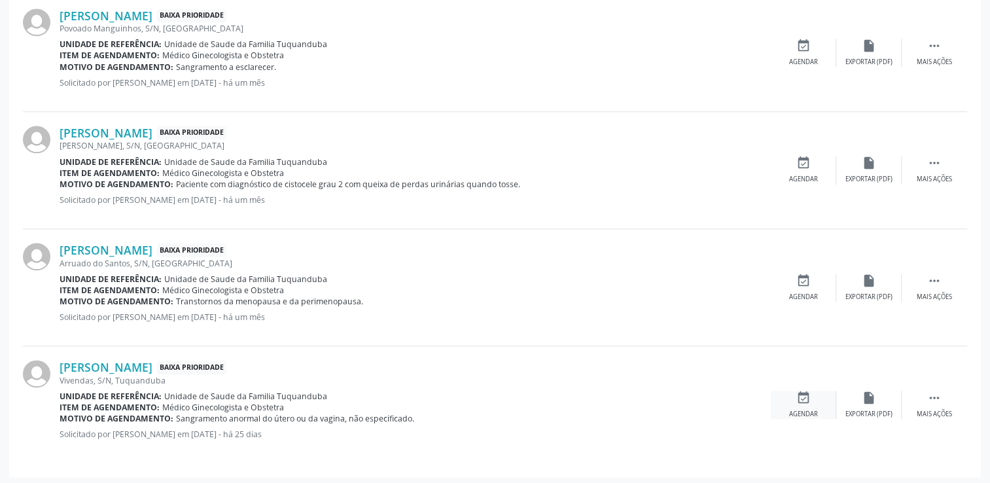
click at [802, 400] on icon "event_available" at bounding box center [803, 397] width 14 height 14
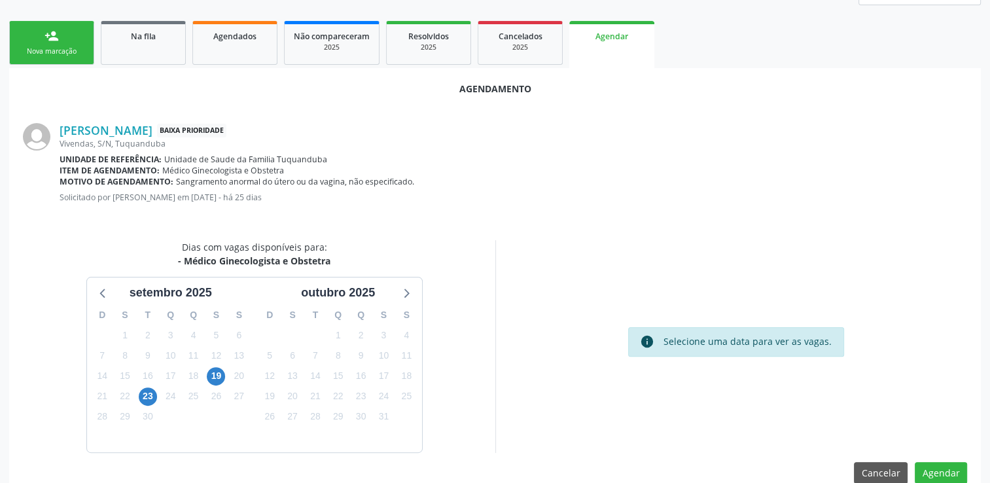
scroll to position [274, 0]
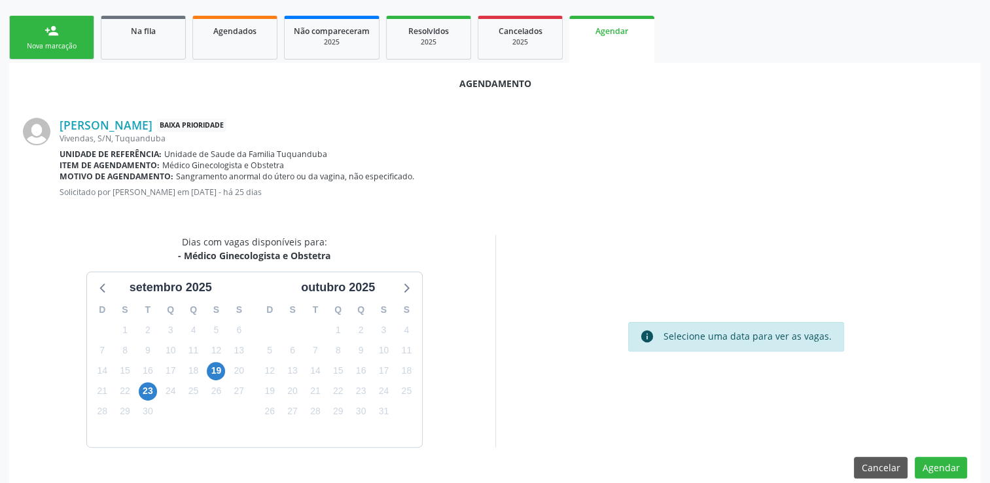
click at [157, 388] on div "23" at bounding box center [147, 391] width 23 height 20
click at [153, 388] on span "23" at bounding box center [148, 391] width 18 height 18
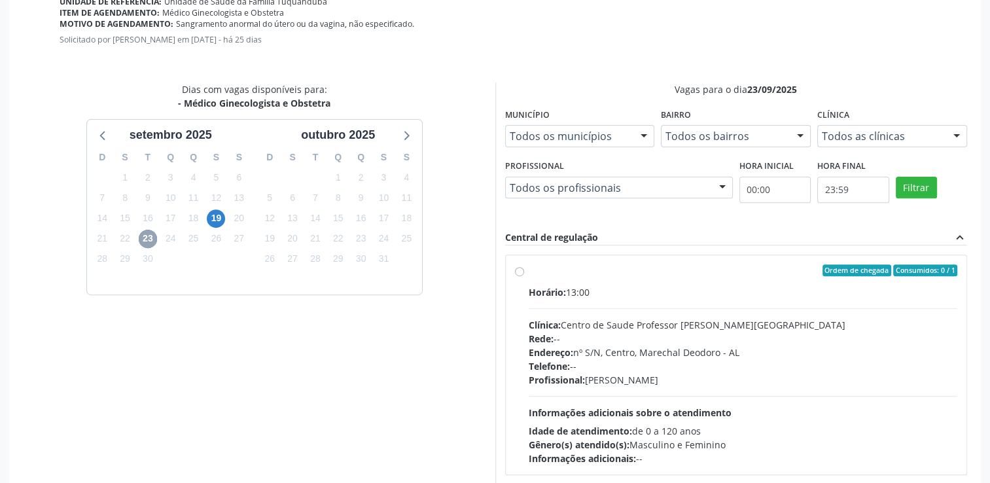
scroll to position [479, 0]
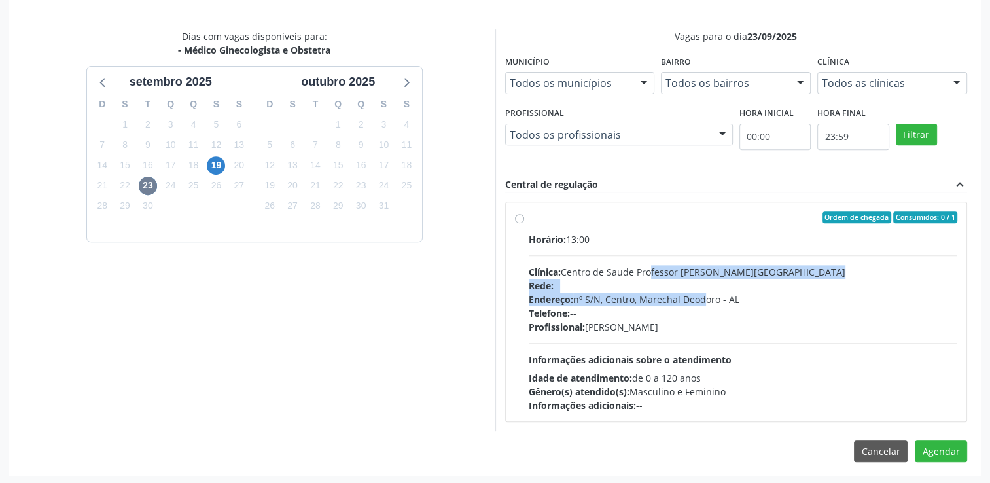
drag, startPoint x: 651, startPoint y: 261, endPoint x: 701, endPoint y: 297, distance: 61.4
click at [701, 297] on div "Horário: 13:00 Clínica: Centro de Saude Professor [PERSON_NAME] Rede: -- Endere…" at bounding box center [742, 322] width 429 height 180
radio input "true"
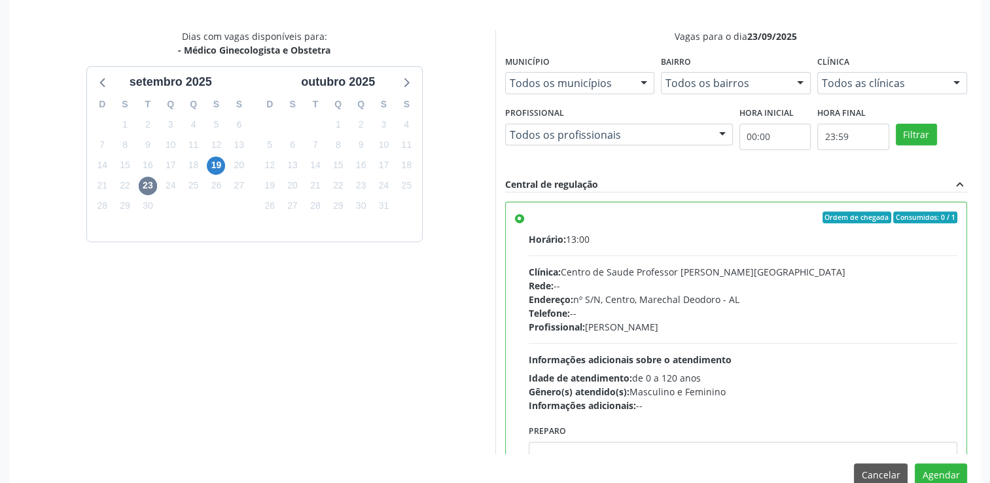
click at [528, 220] on label "Ordem de chegada Consumidos: 0 / 1 Horário: 13:00 Clínica: Centro de Saude Prof…" at bounding box center [742, 311] width 429 height 201
click at [519, 220] on input "Ordem de chegada Consumidos: 0 / 1 Horário: 13:00 Clínica: Centro de Saude Prof…" at bounding box center [519, 217] width 9 height 12
click at [937, 470] on button "Agendar" at bounding box center [940, 474] width 52 height 22
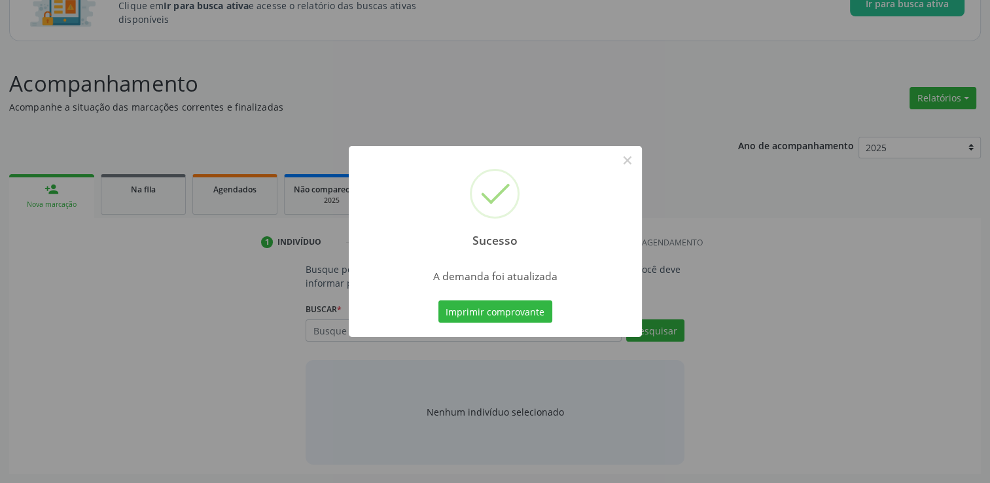
scroll to position [114, 0]
click at [624, 164] on button "×" at bounding box center [627, 160] width 22 height 22
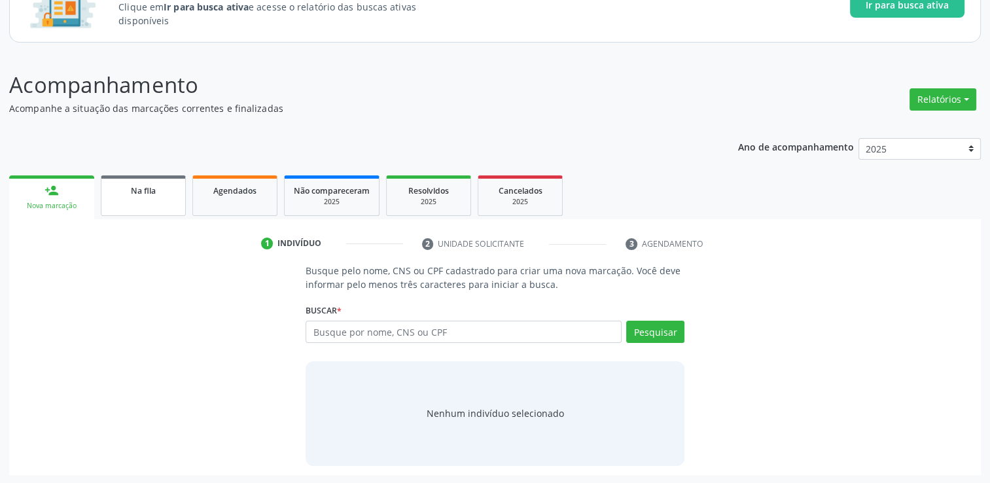
click at [161, 189] on div "Na fila" at bounding box center [143, 190] width 65 height 14
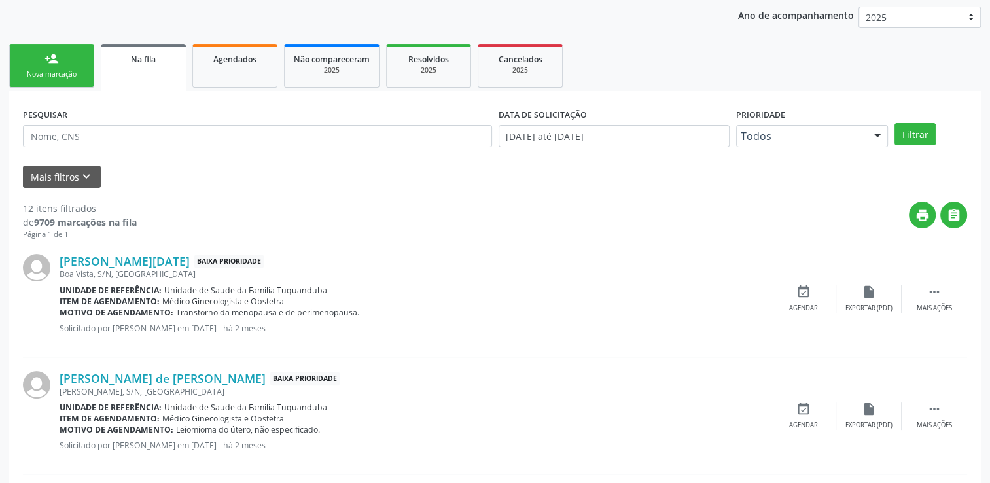
scroll to position [243, 0]
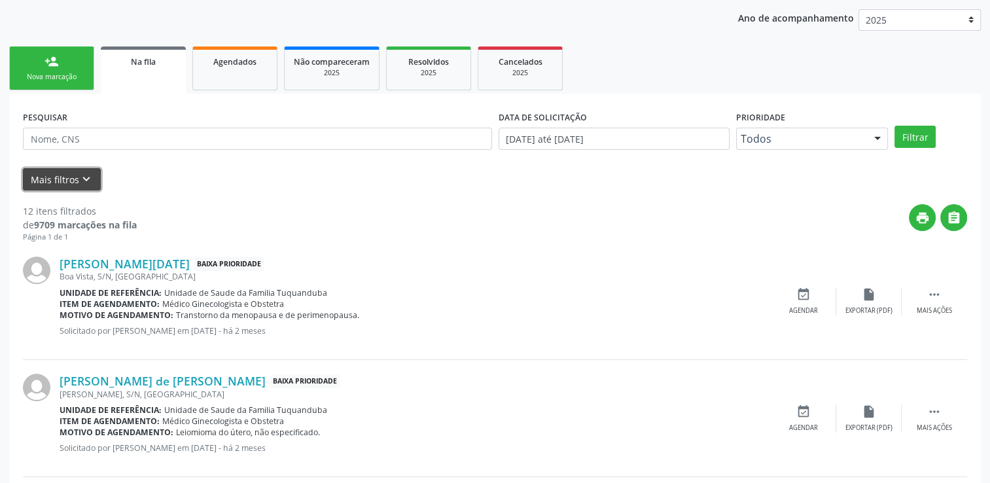
click at [82, 173] on icon "keyboard_arrow_down" at bounding box center [86, 179] width 14 height 14
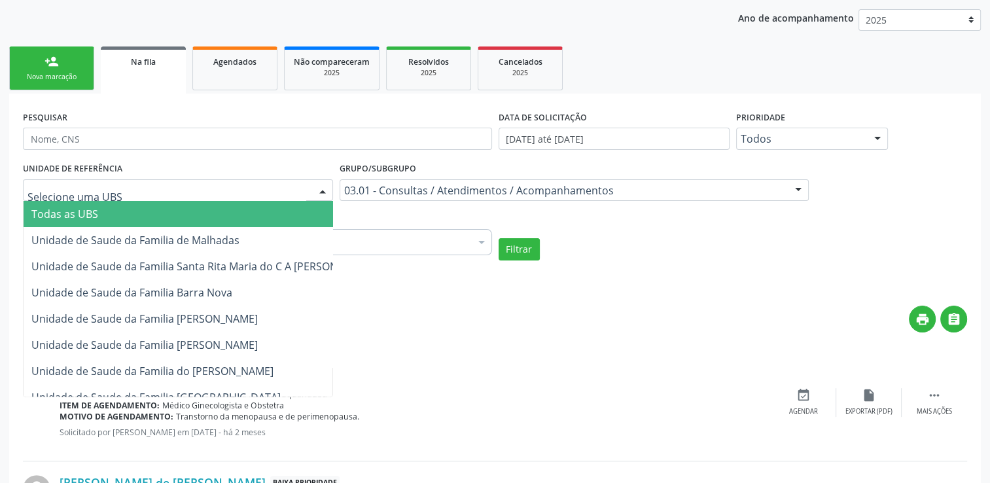
click at [279, 179] on div at bounding box center [178, 190] width 310 height 22
type input "e"
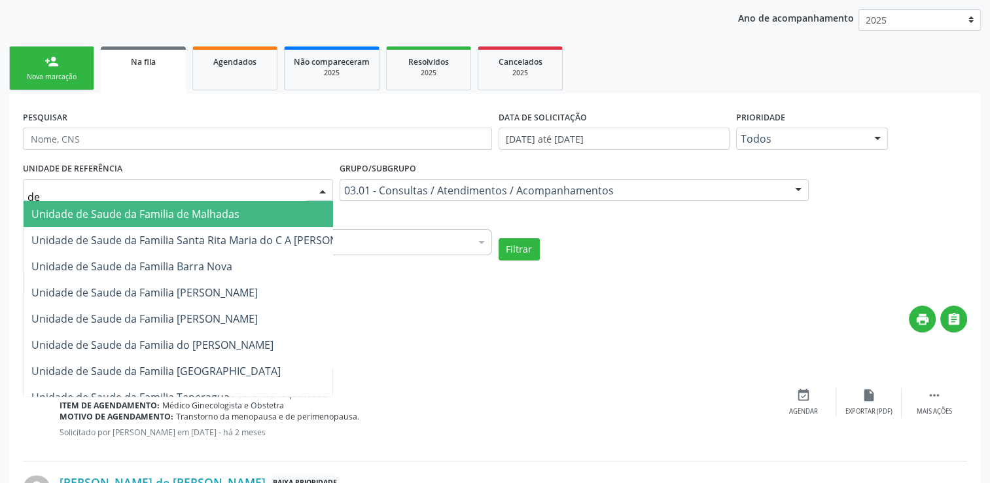
type input "den"
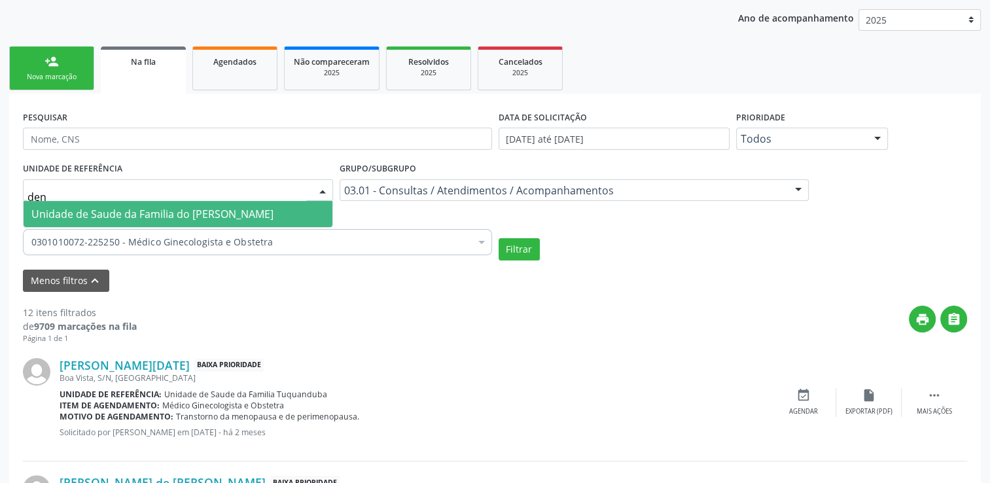
click at [254, 212] on span "Unidade de Saude da Familia do [PERSON_NAME]" at bounding box center [152, 214] width 242 height 14
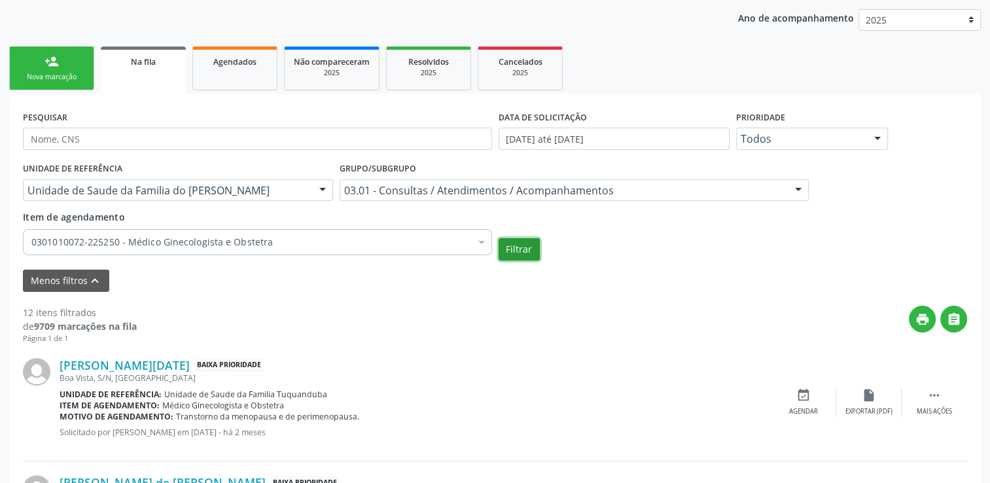
click at [505, 256] on button "Filtrar" at bounding box center [518, 249] width 41 height 22
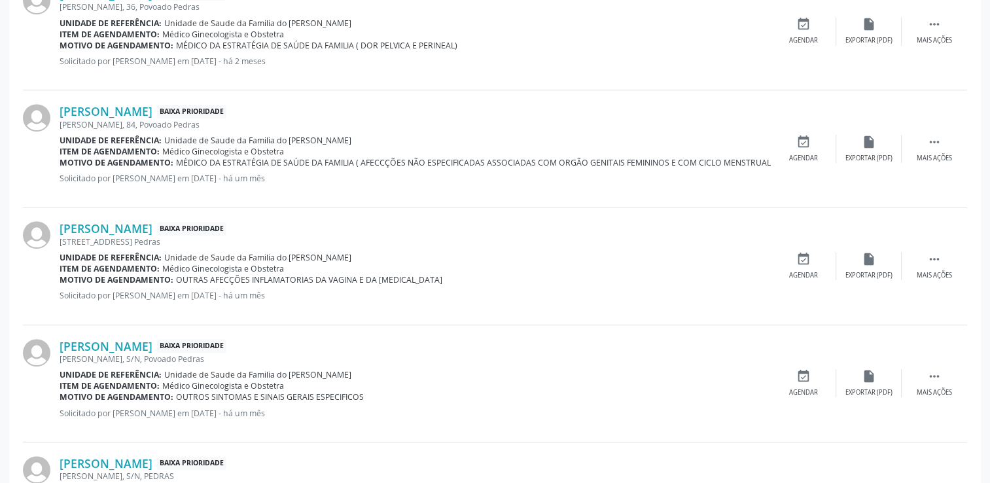
scroll to position [617, 0]
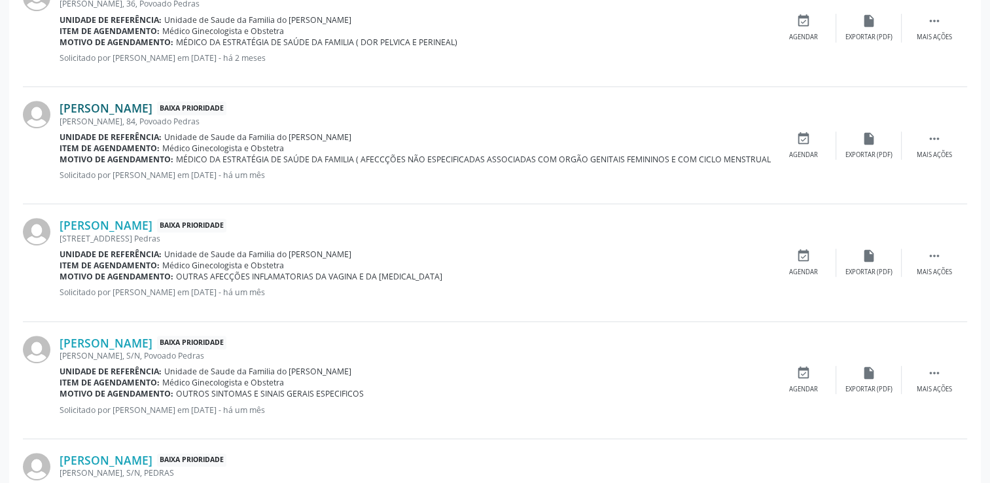
click at [152, 109] on link "[PERSON_NAME]" at bounding box center [106, 108] width 93 height 14
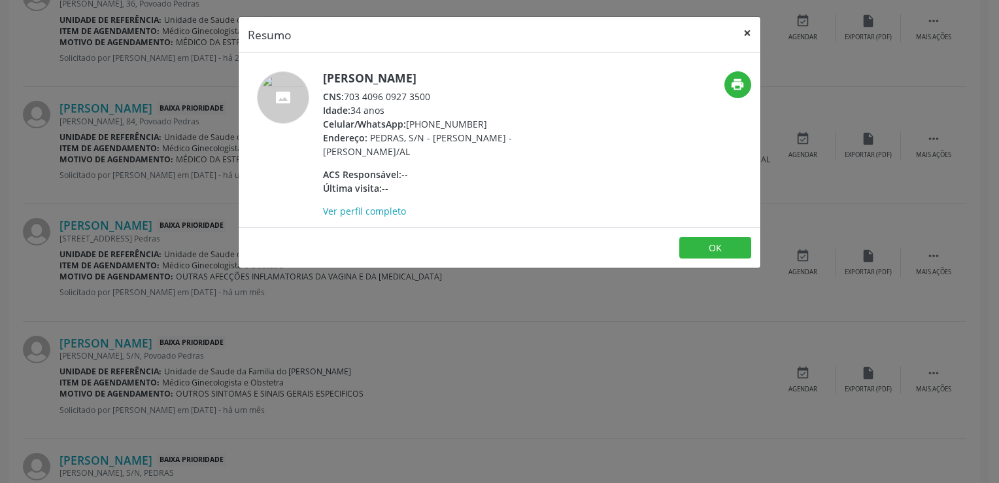
click at [748, 35] on button "×" at bounding box center [747, 33] width 26 height 32
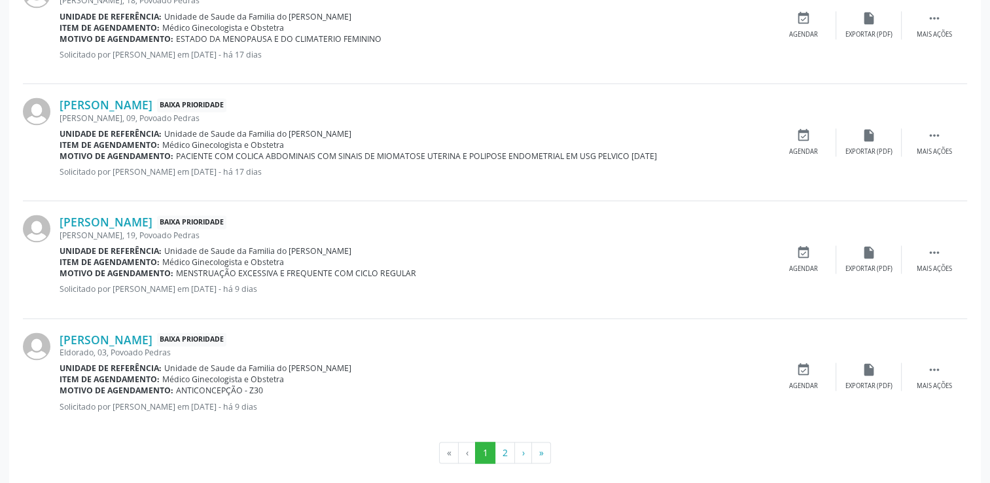
scroll to position [1918, 0]
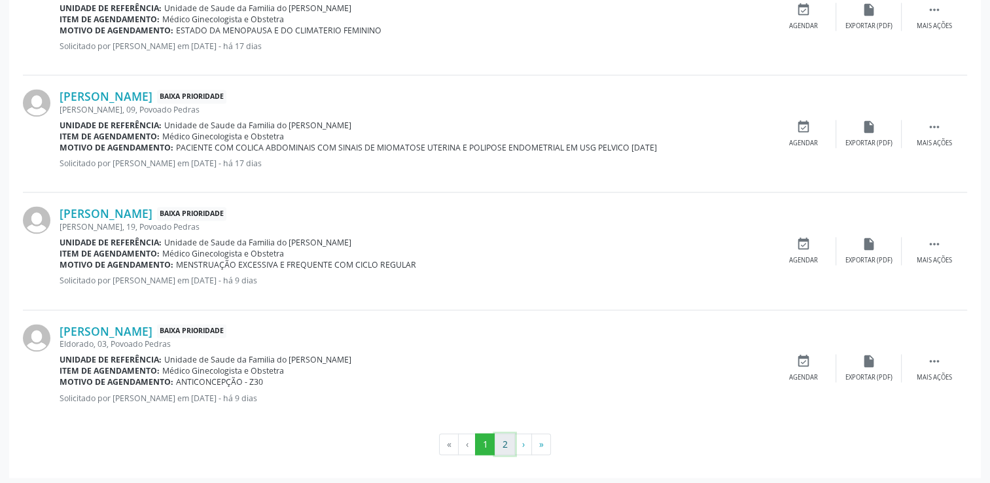
click at [503, 442] on button "2" at bounding box center [504, 444] width 20 height 22
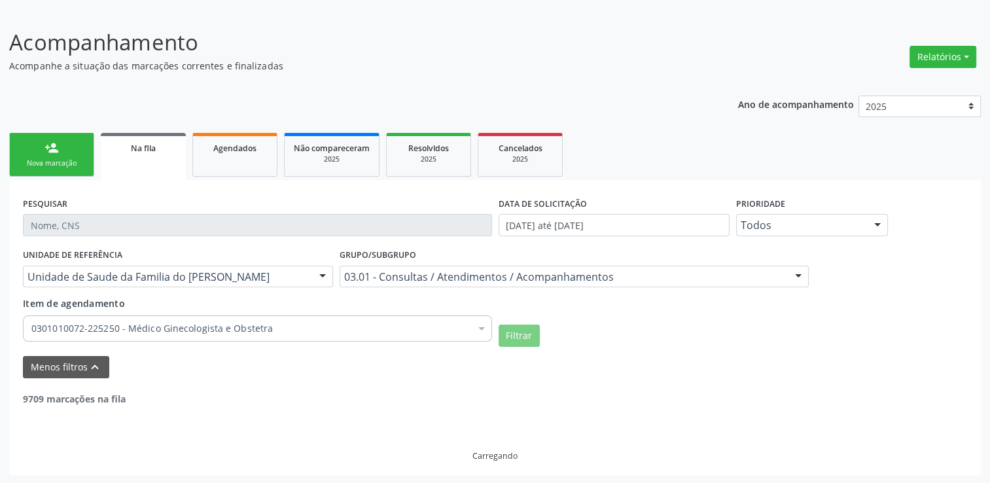
scroll to position [280, 0]
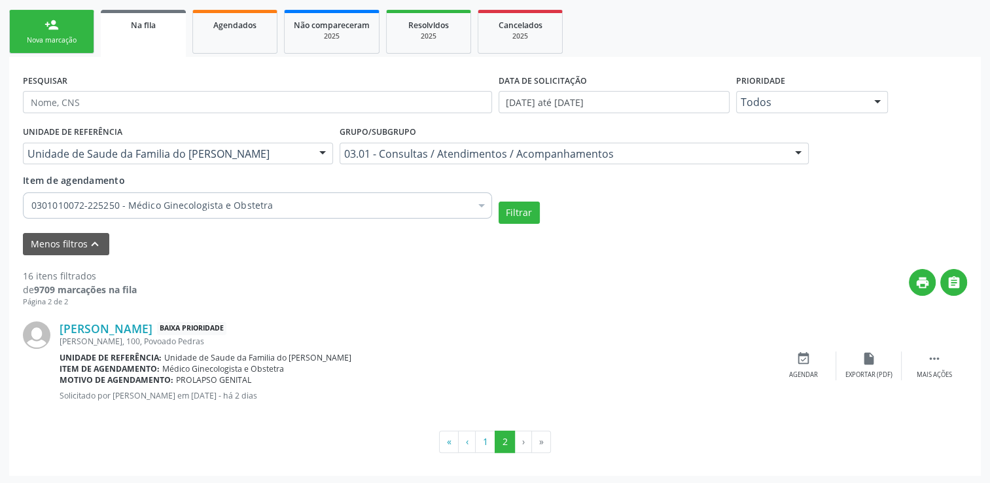
click at [321, 154] on div at bounding box center [323, 154] width 20 height 22
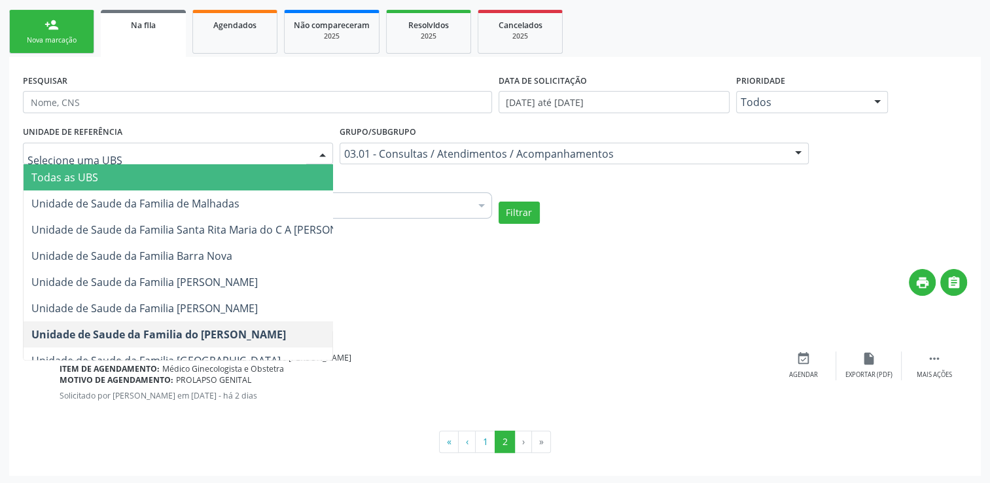
click at [206, 171] on span "Todas as UBS" at bounding box center [203, 177] width 359 height 26
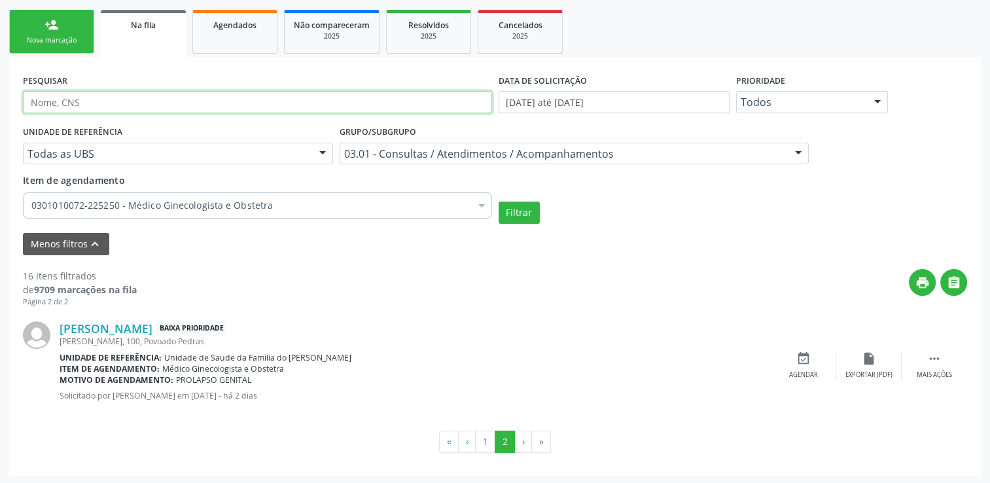
click at [192, 99] on input "text" at bounding box center [257, 102] width 469 height 22
click at [498, 201] on button "Filtrar" at bounding box center [518, 212] width 41 height 22
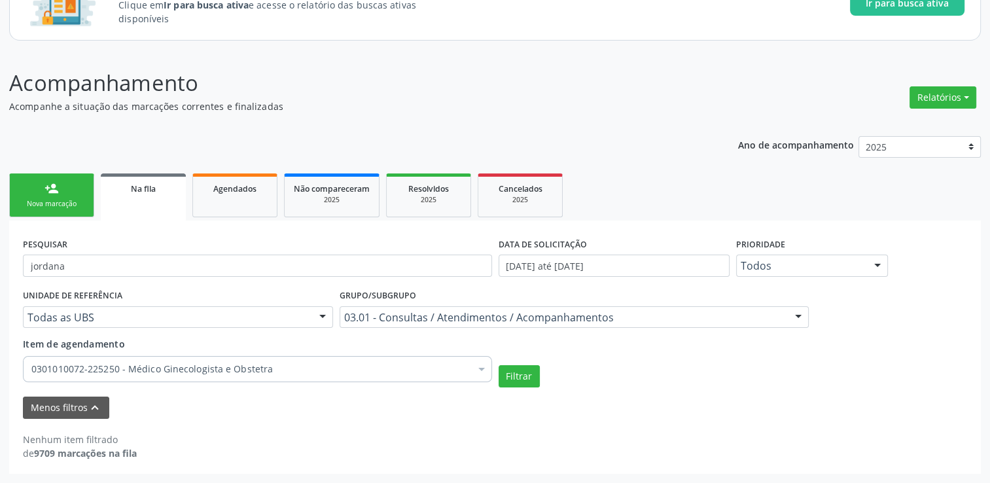
scroll to position [115, 0]
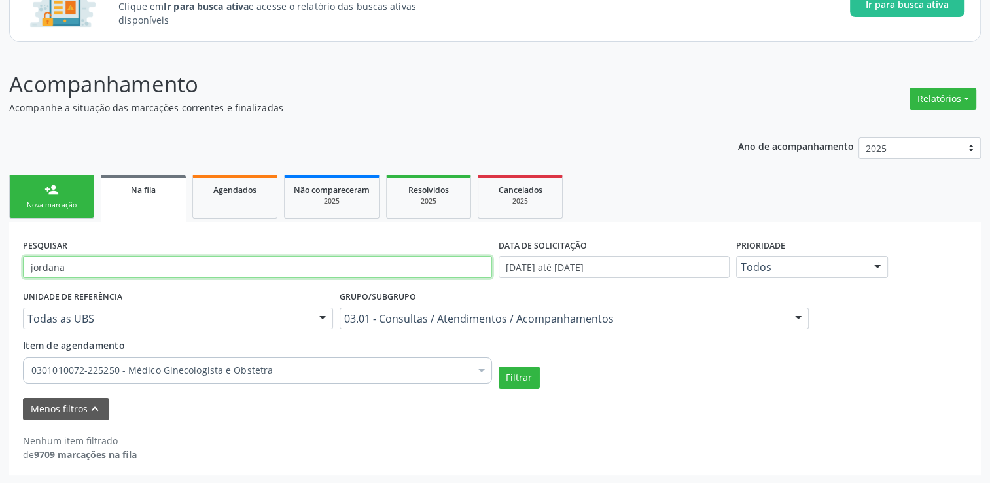
click at [73, 264] on input "jordana" at bounding box center [257, 267] width 469 height 22
type input "j"
type input "n"
click at [498, 366] on button "Filtrar" at bounding box center [518, 377] width 41 height 22
click at [73, 264] on input "MAIANA" at bounding box center [257, 267] width 469 height 22
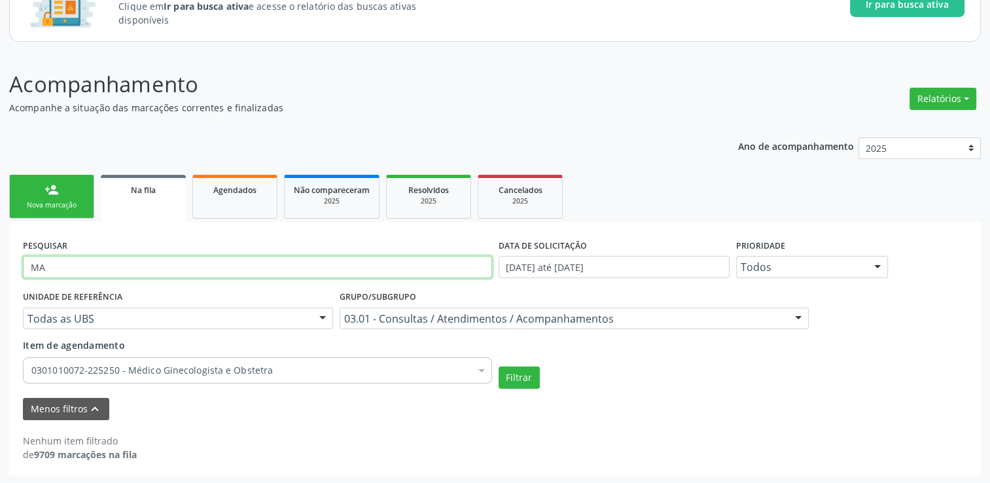
type input "M"
click at [498, 366] on button "Filtrar" at bounding box center [518, 377] width 41 height 22
click at [73, 264] on input "SILMARIA" at bounding box center [257, 267] width 469 height 22
type input "S"
click at [498, 366] on button "Filtrar" at bounding box center [518, 377] width 41 height 22
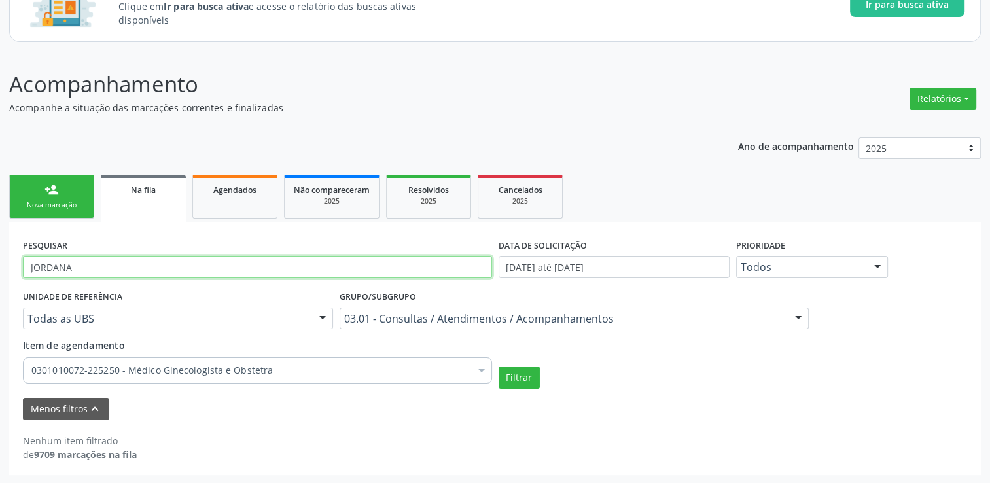
click at [73, 264] on input "JORDANA" at bounding box center [257, 267] width 469 height 22
type input "J"
click at [498, 366] on button "Filtrar" at bounding box center [518, 377] width 41 height 22
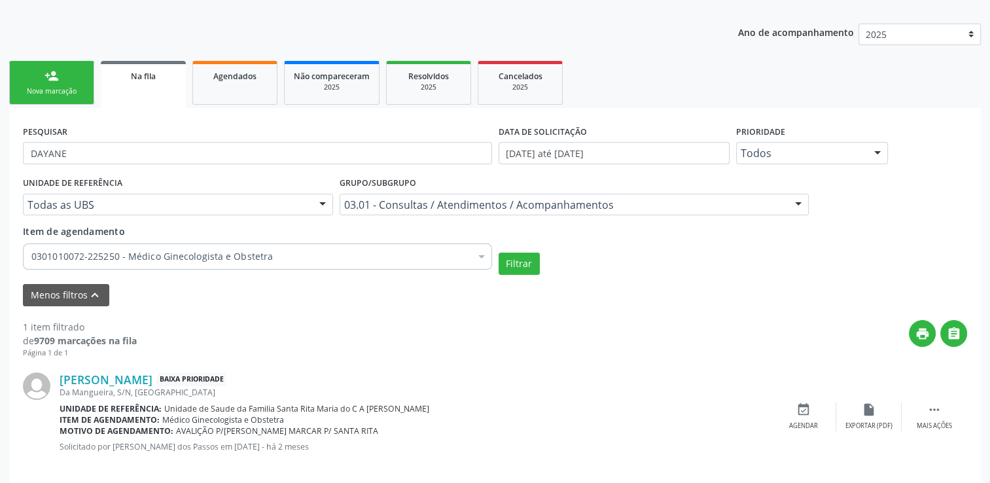
scroll to position [243, 0]
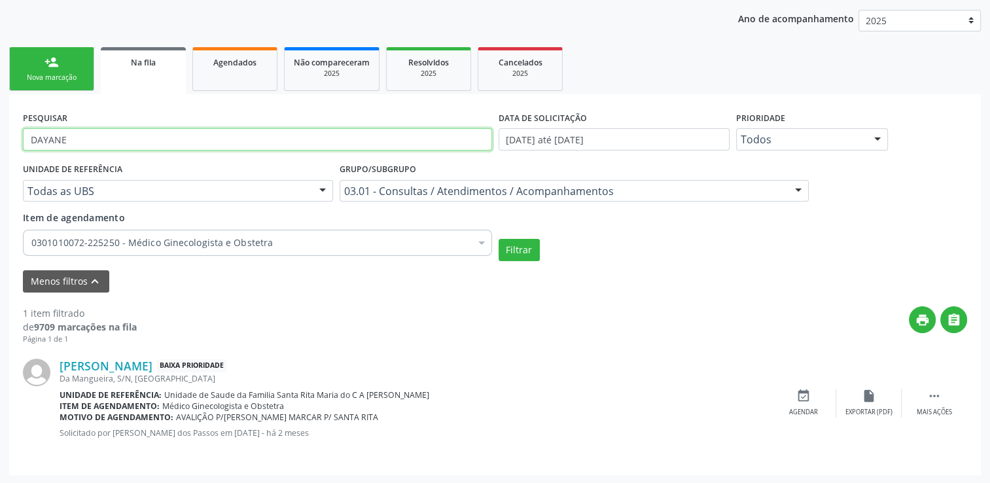
drag, startPoint x: 101, startPoint y: 138, endPoint x: 5, endPoint y: 143, distance: 96.3
click at [5, 143] on div "Acompanhamento Acompanhe a situação das marcações correntes e finalizadas Relat…" at bounding box center [495, 203] width 990 height 560
click at [498, 239] on button "Filtrar" at bounding box center [518, 250] width 41 height 22
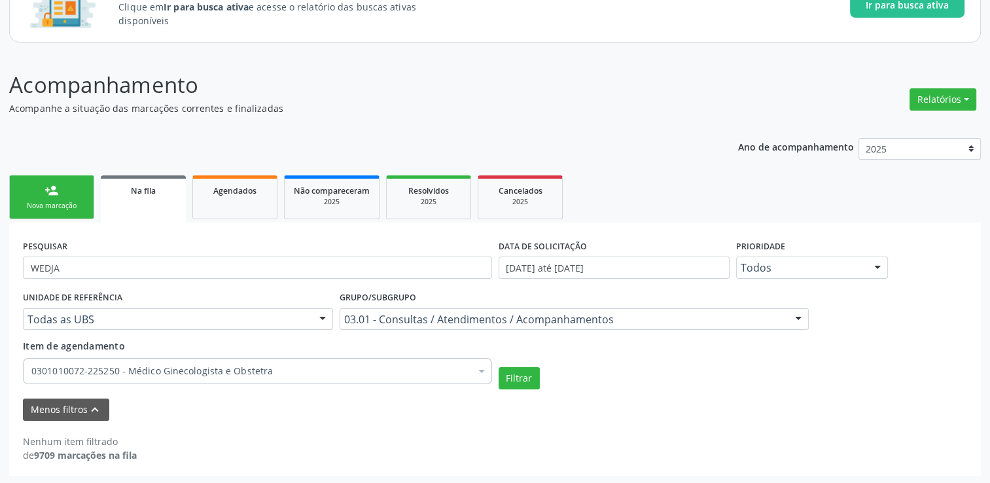
scroll to position [115, 0]
click at [88, 277] on div "PESQUISAR WEDJA" at bounding box center [257, 260] width 475 height 51
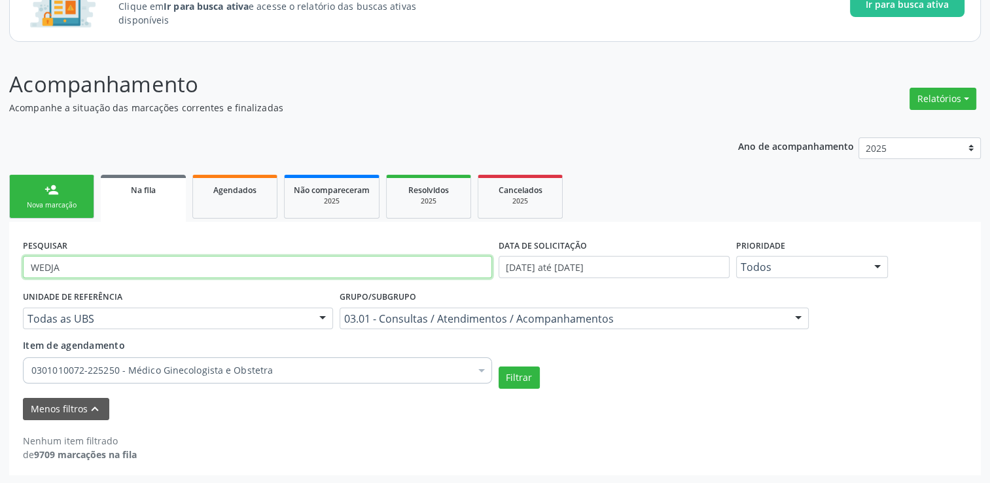
click at [77, 263] on input "WEDJA" at bounding box center [257, 267] width 469 height 22
type input "W"
click at [498, 366] on button "Filtrar" at bounding box center [518, 377] width 41 height 22
click at [103, 263] on input "ZULEIDE" at bounding box center [257, 267] width 469 height 22
type input "Z"
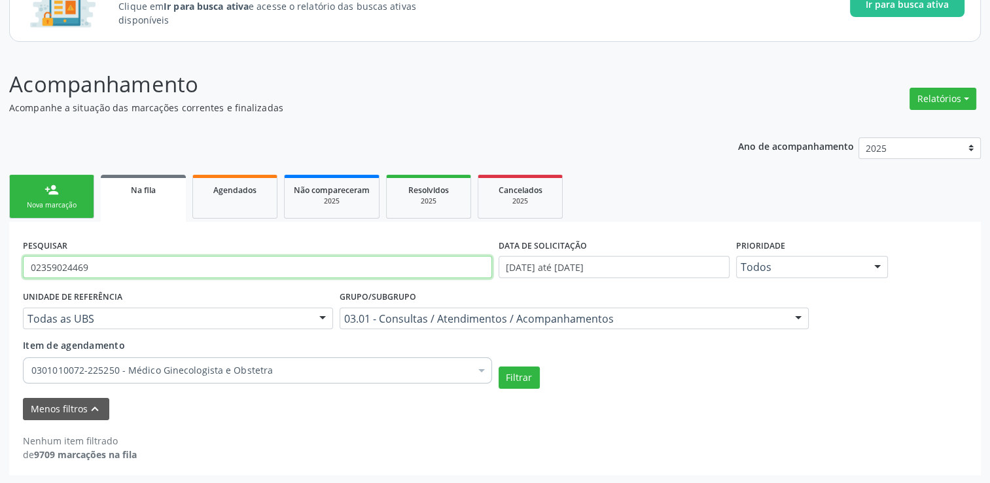
type input "02359024469"
click at [498, 366] on button "Filtrar" at bounding box center [518, 377] width 41 height 22
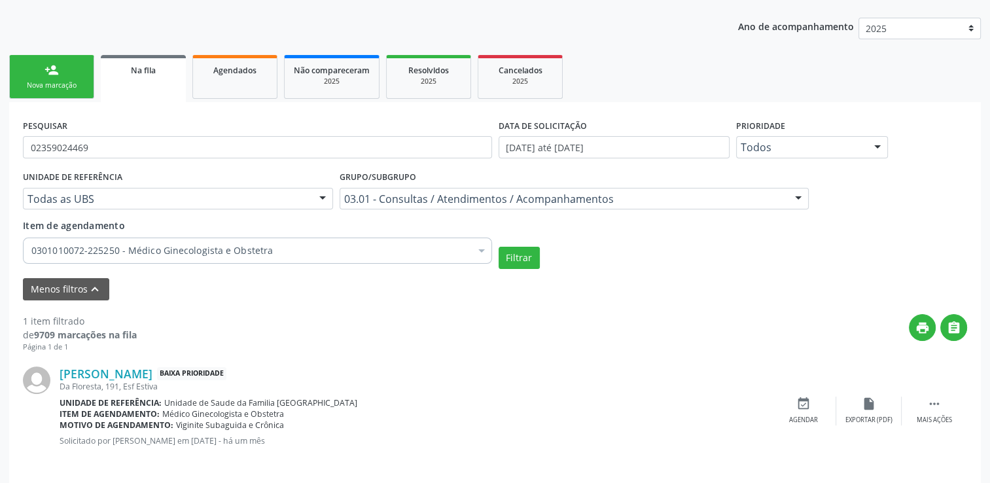
scroll to position [243, 0]
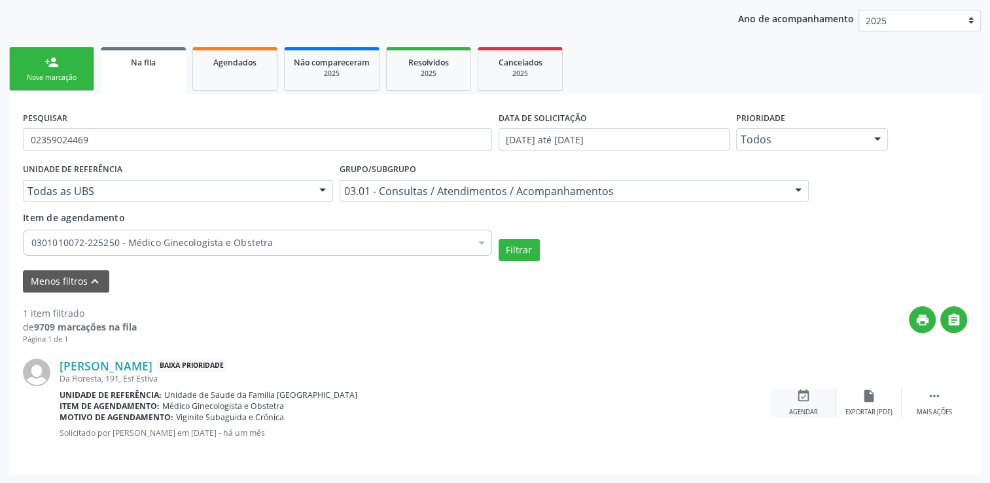
click at [806, 401] on icon "event_available" at bounding box center [803, 395] width 14 height 14
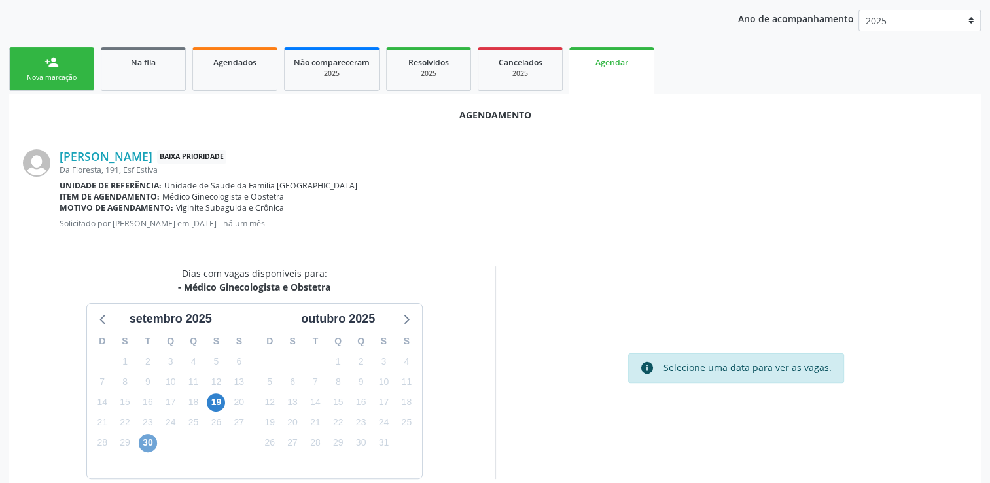
click at [146, 439] on span "30" at bounding box center [148, 443] width 18 height 18
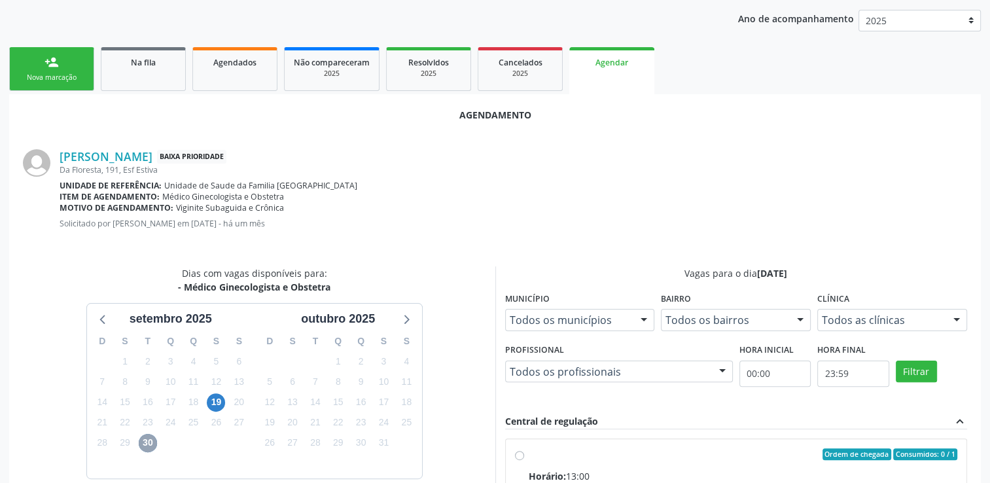
click at [154, 441] on span "30" at bounding box center [148, 443] width 18 height 18
